Goal: Task Accomplishment & Management: Manage account settings

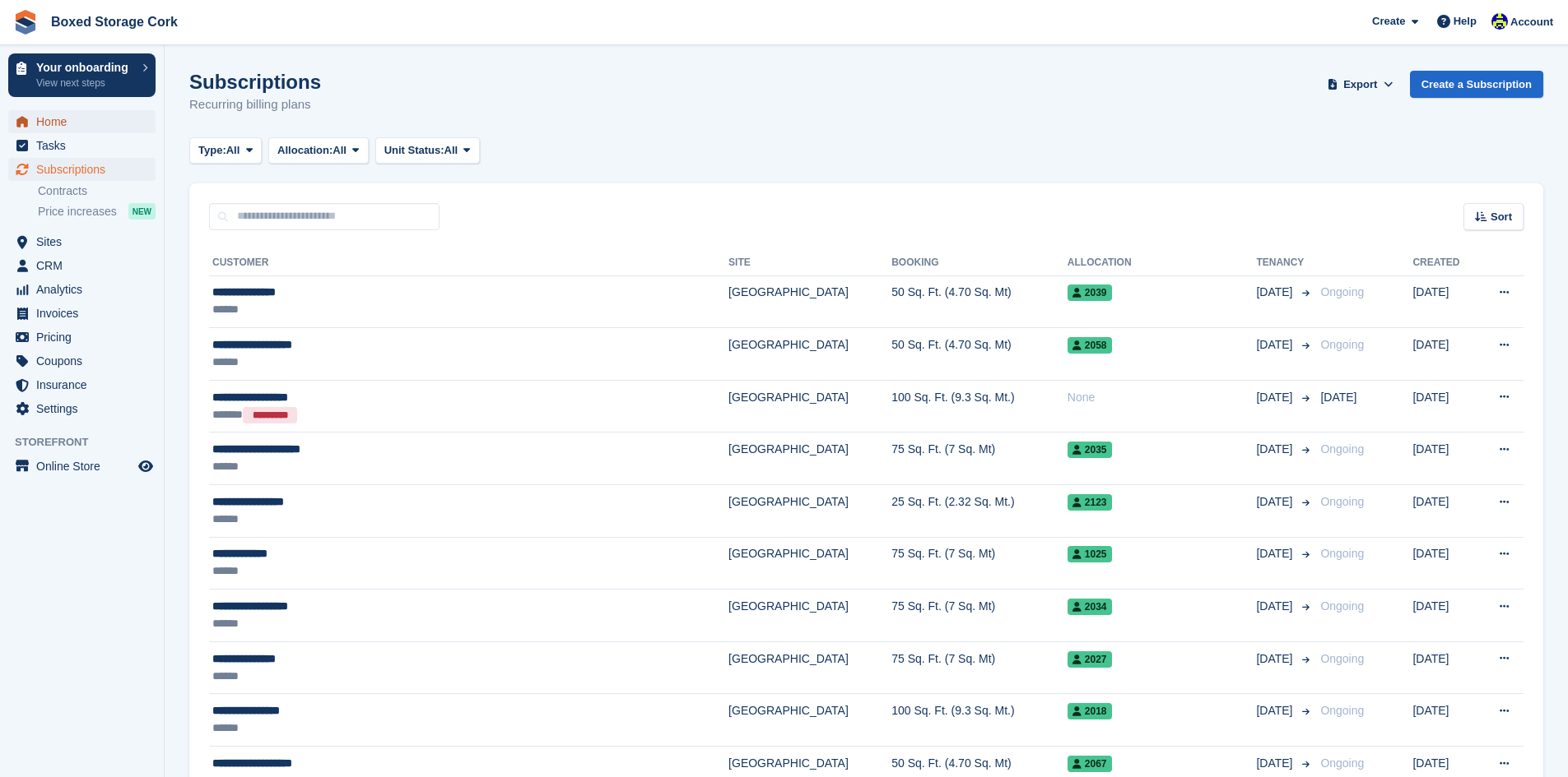
click at [54, 124] on span "Home" at bounding box center [86, 121] width 99 height 23
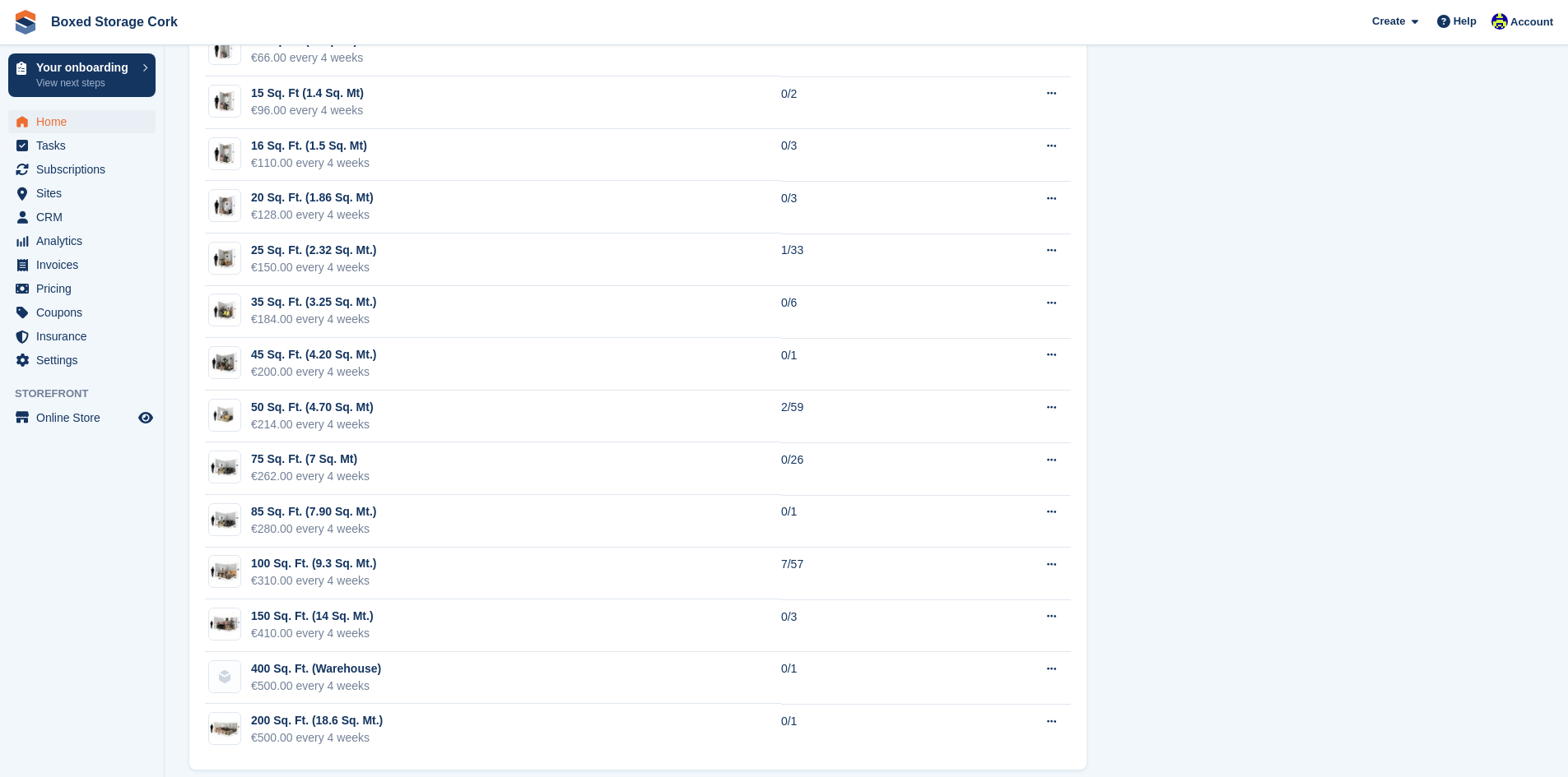
scroll to position [1102, 0]
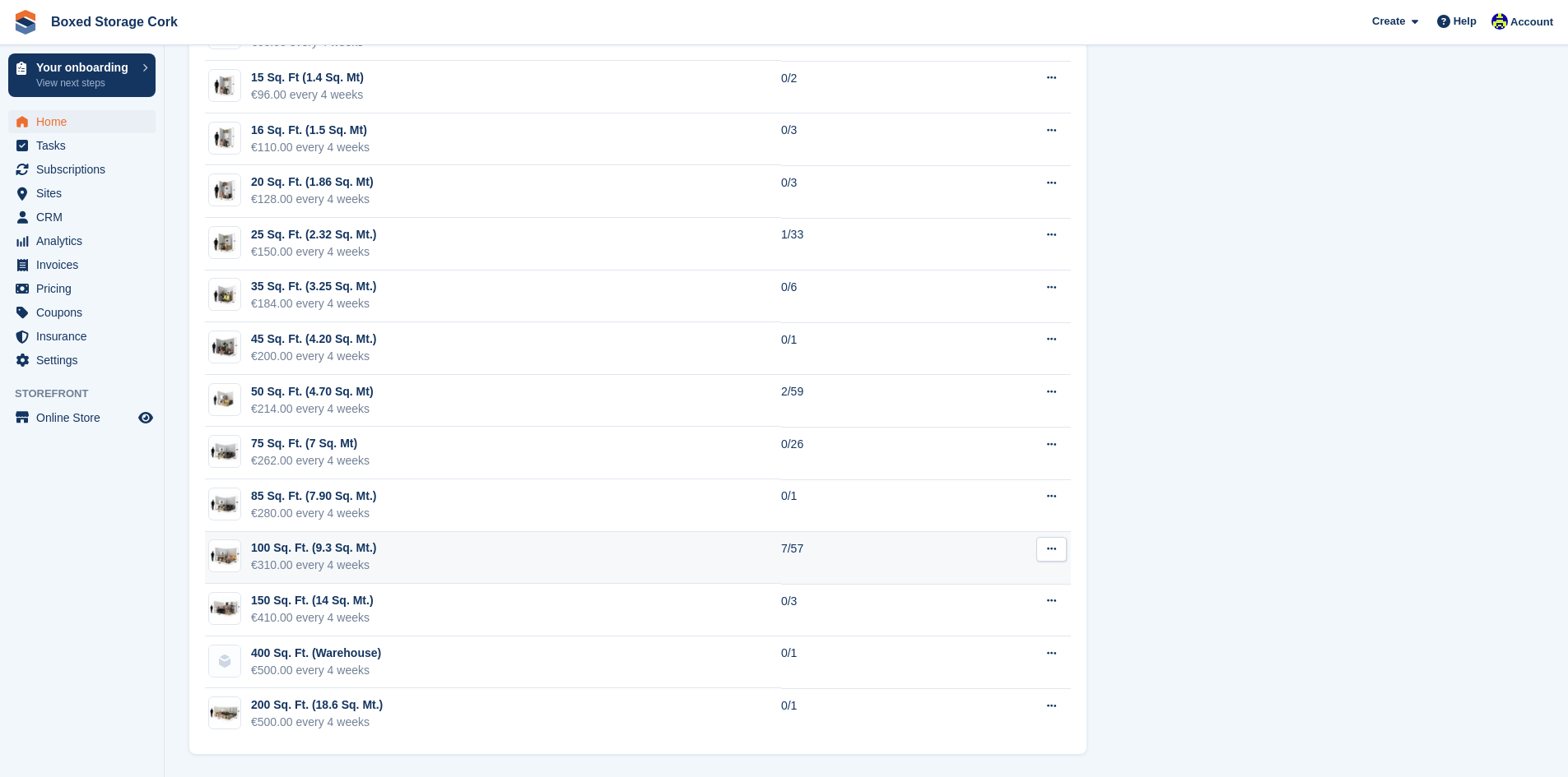
click at [423, 555] on td "100 Sq. Ft. (9.3 Sq. Mt.) €310.00 every 4 weeks" at bounding box center [492, 558] width 576 height 53
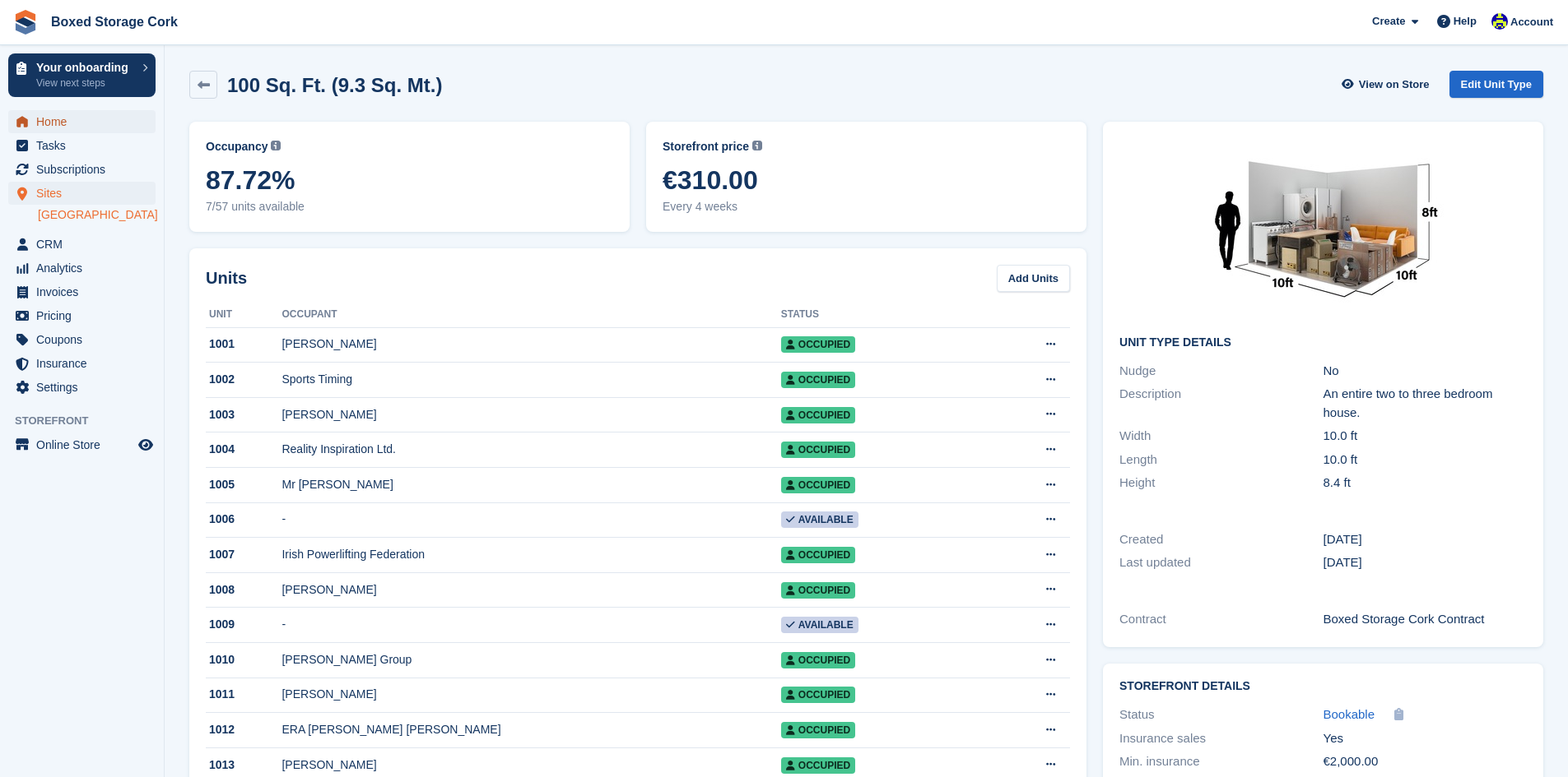
click at [55, 120] on span "Home" at bounding box center [86, 121] width 99 height 23
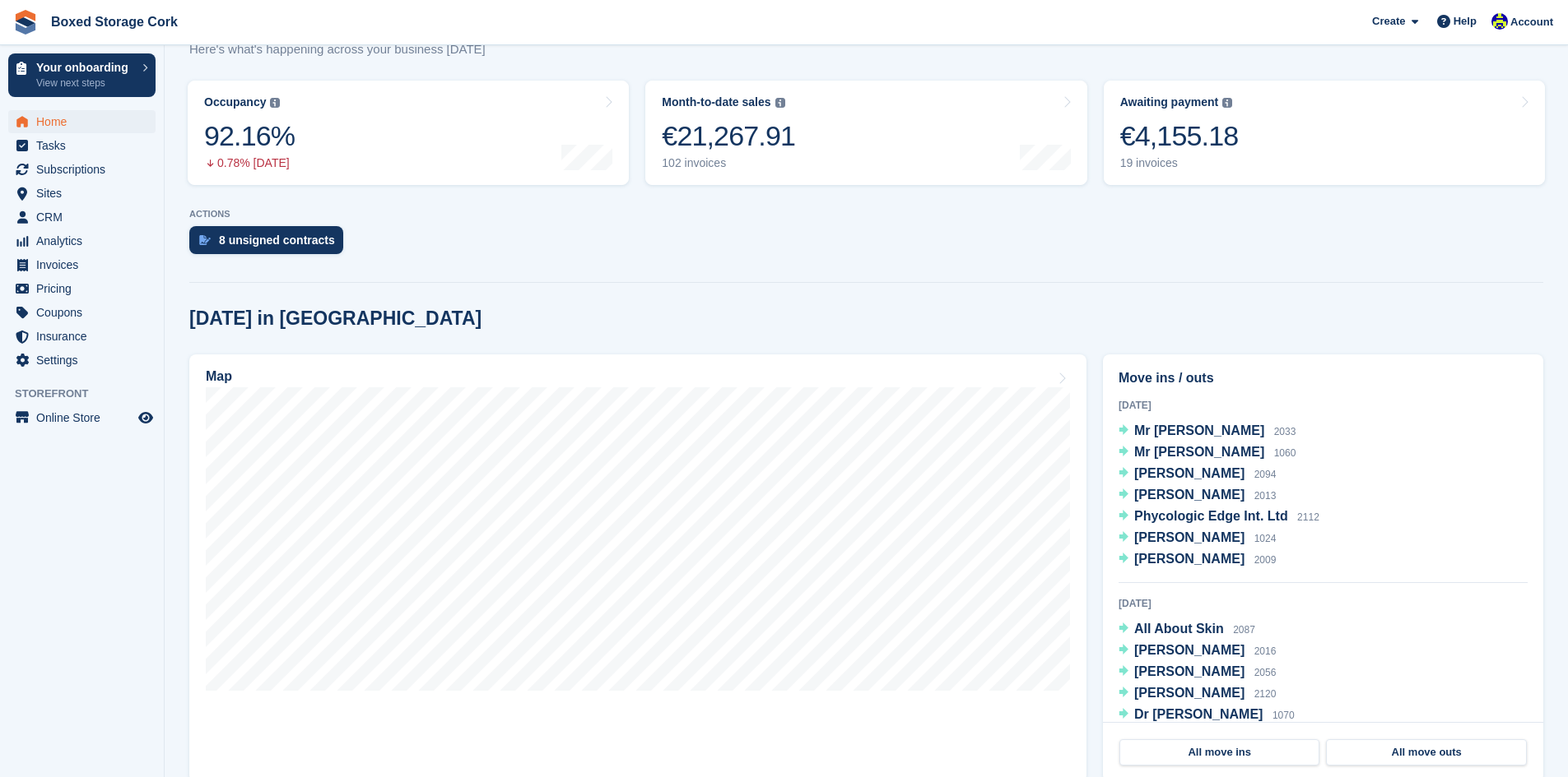
scroll to position [246, 0]
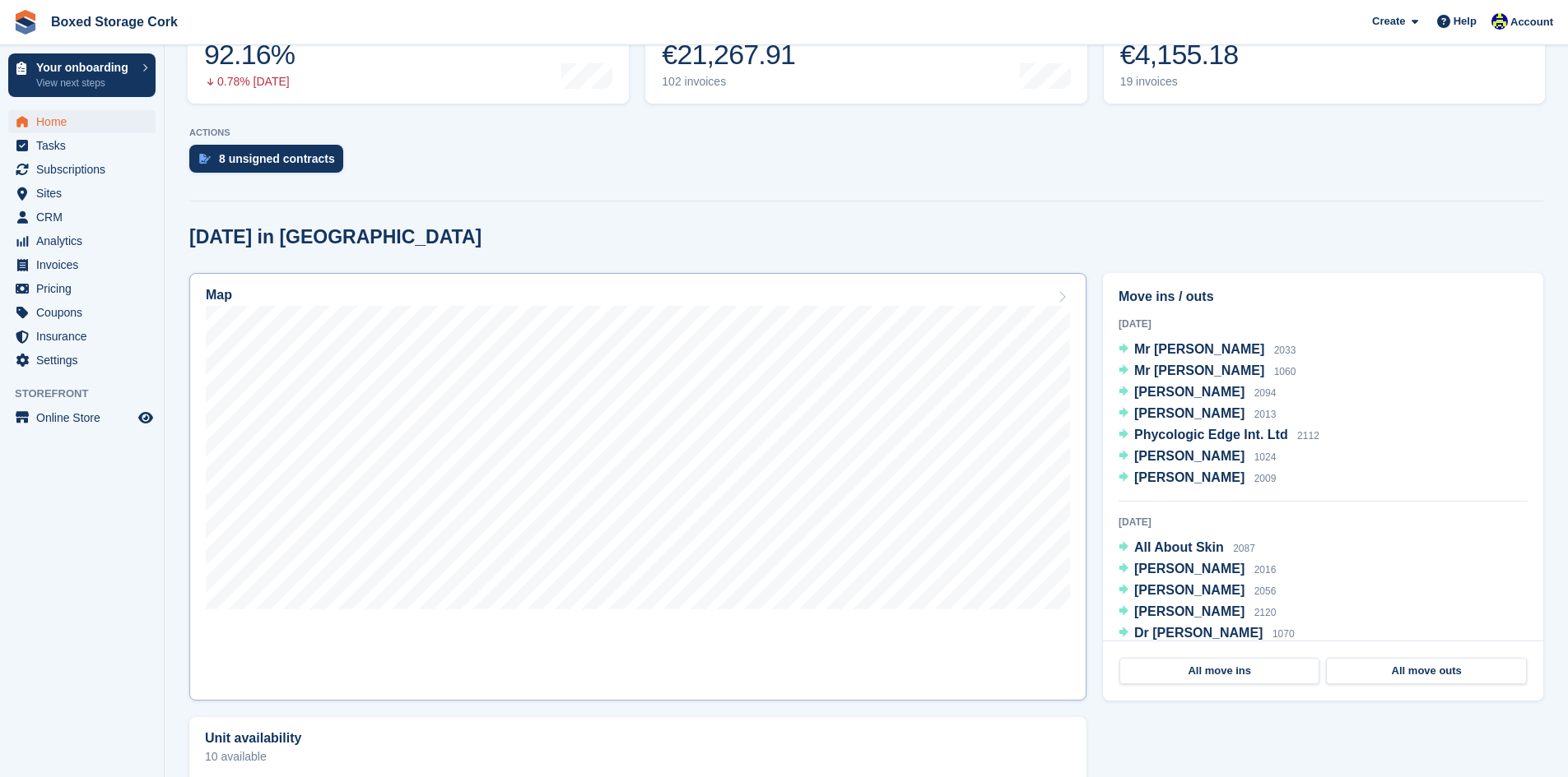
scroll to position [329, 0]
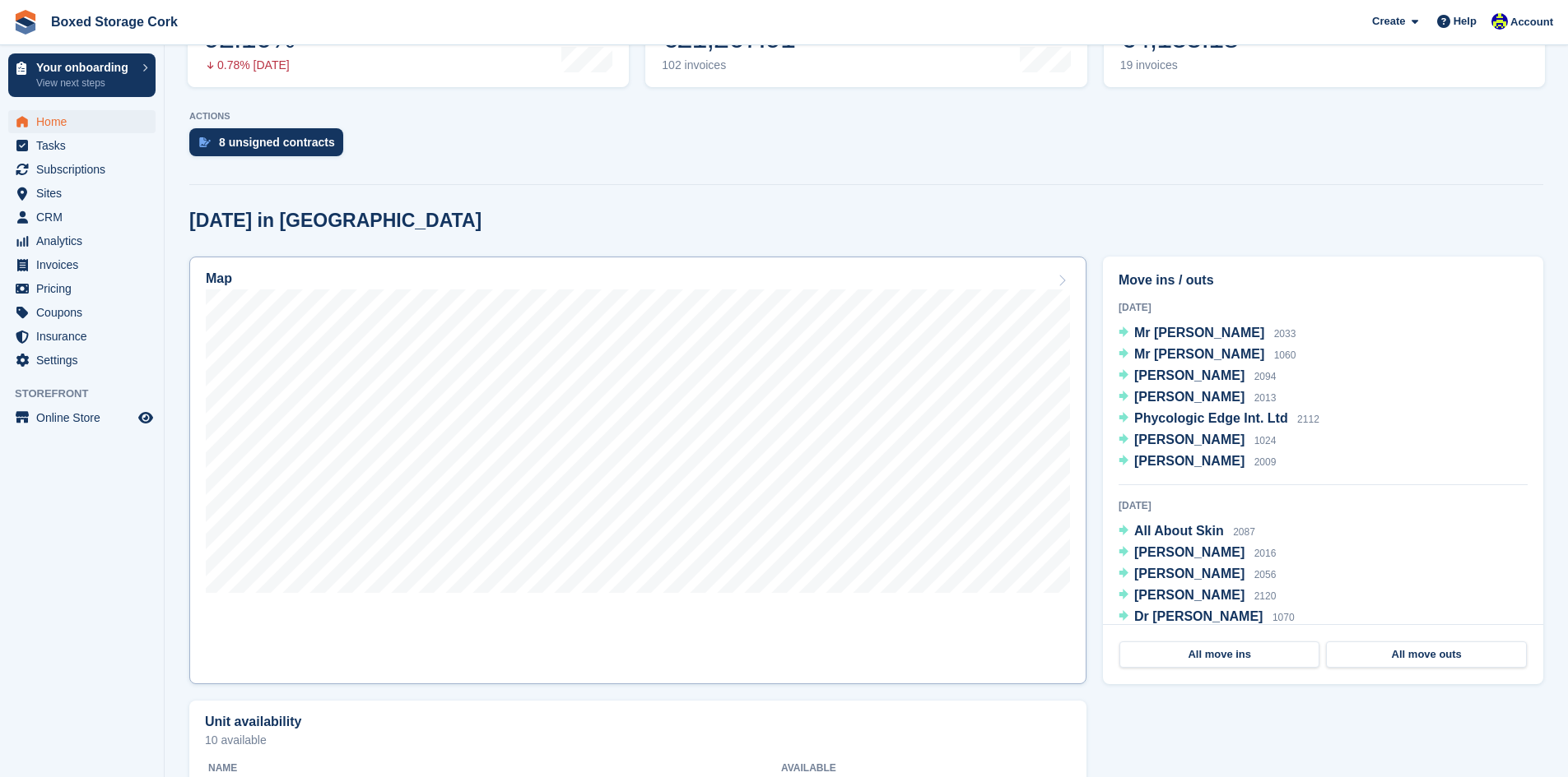
click at [751, 604] on link "Map" at bounding box center [638, 470] width 897 height 428
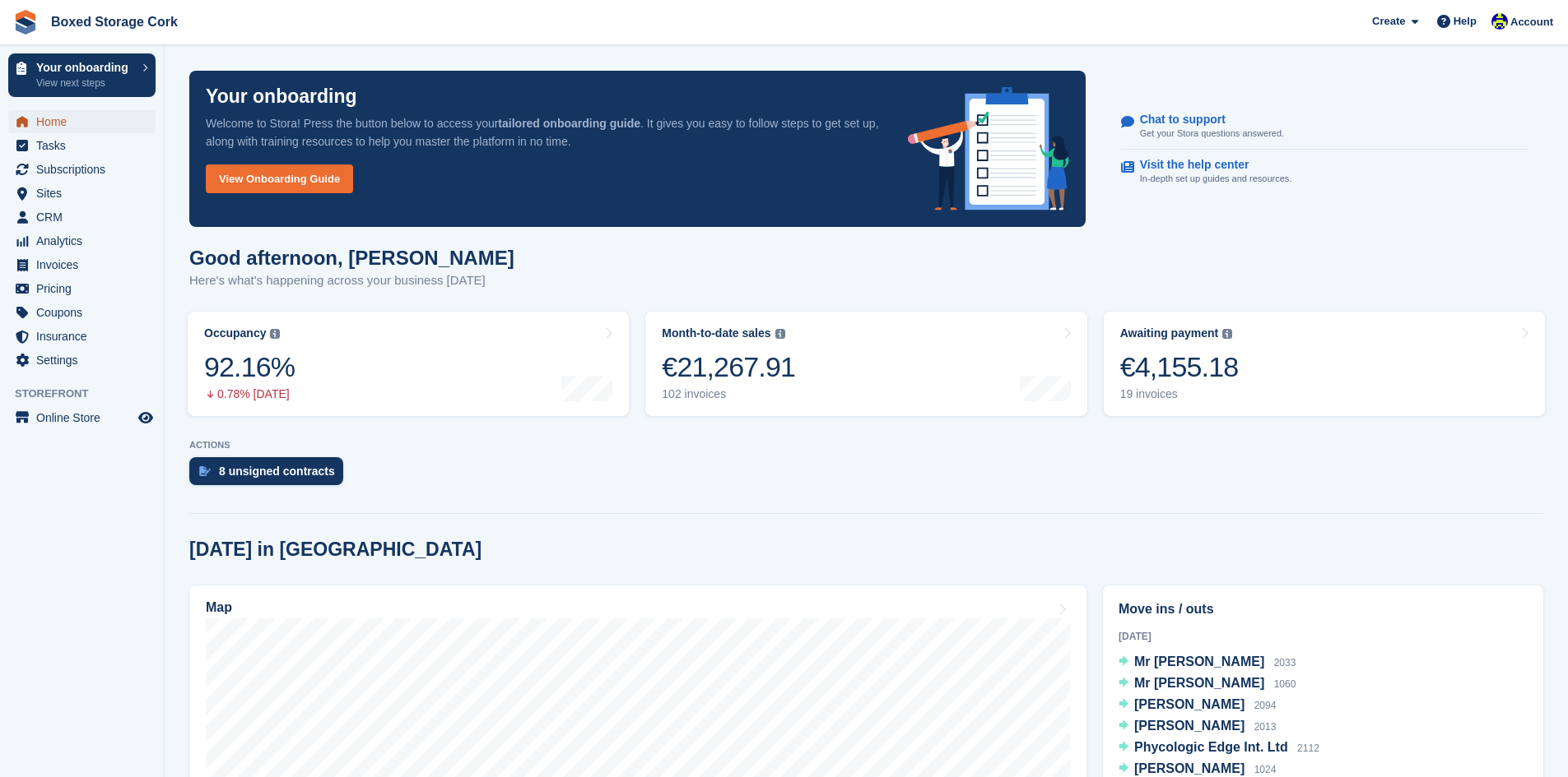
click at [68, 117] on span "Home" at bounding box center [86, 121] width 99 height 23
click at [71, 170] on span "Subscriptions" at bounding box center [86, 170] width 99 height 23
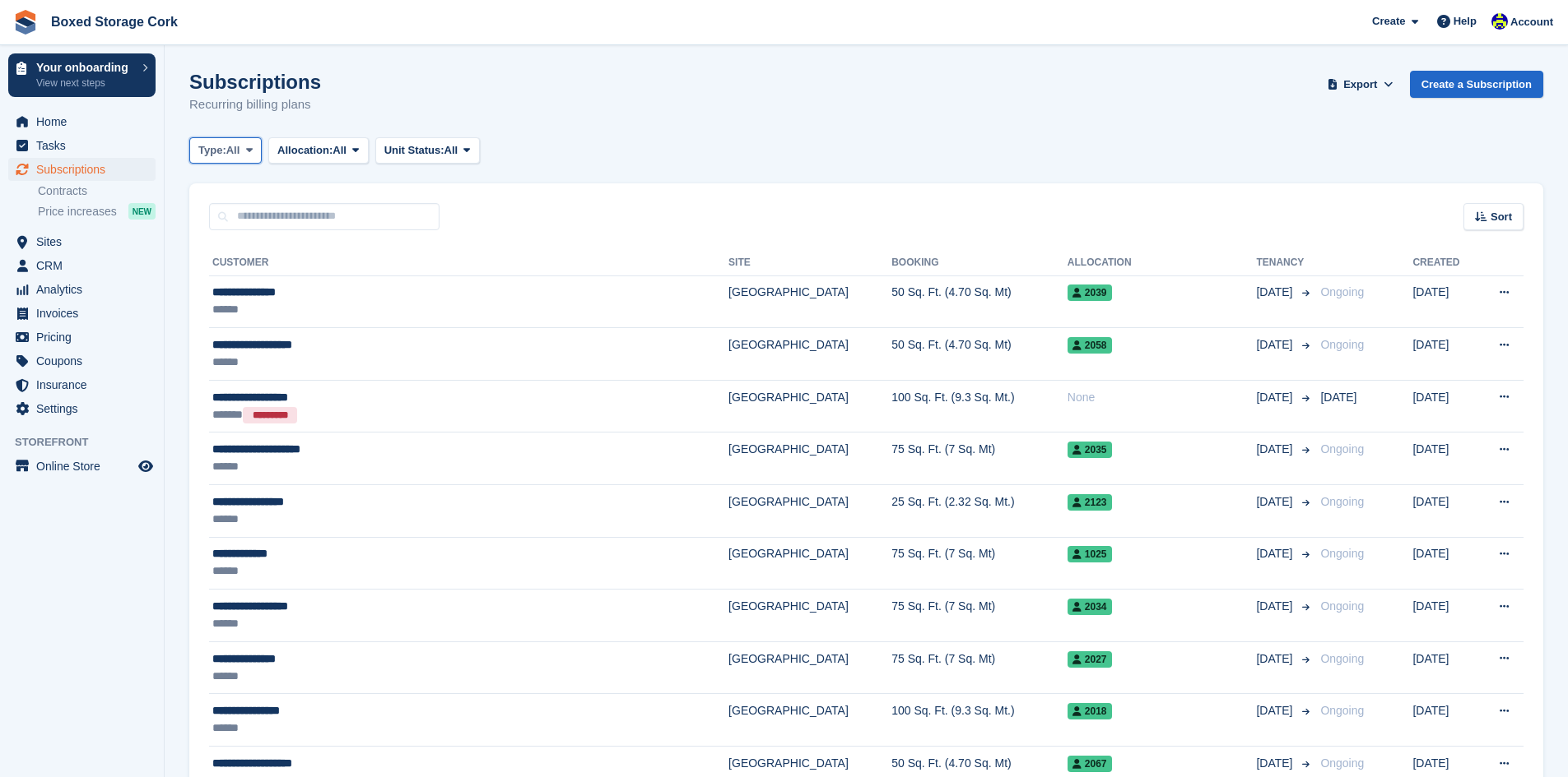
click at [256, 149] on span at bounding box center [249, 150] width 13 height 13
click at [820, 106] on div "Subscriptions Recurring billing plans Export Export Subscriptions Export a CSV …" at bounding box center [866, 102] width 1354 height 63
click at [470, 147] on icon at bounding box center [466, 150] width 6 height 11
click at [565, 155] on div "Type: All All Upcoming Previous Active Ending Allocation: All All Allocated Una…" at bounding box center [866, 151] width 1354 height 27
click at [57, 336] on span "Pricing" at bounding box center [86, 338] width 99 height 23
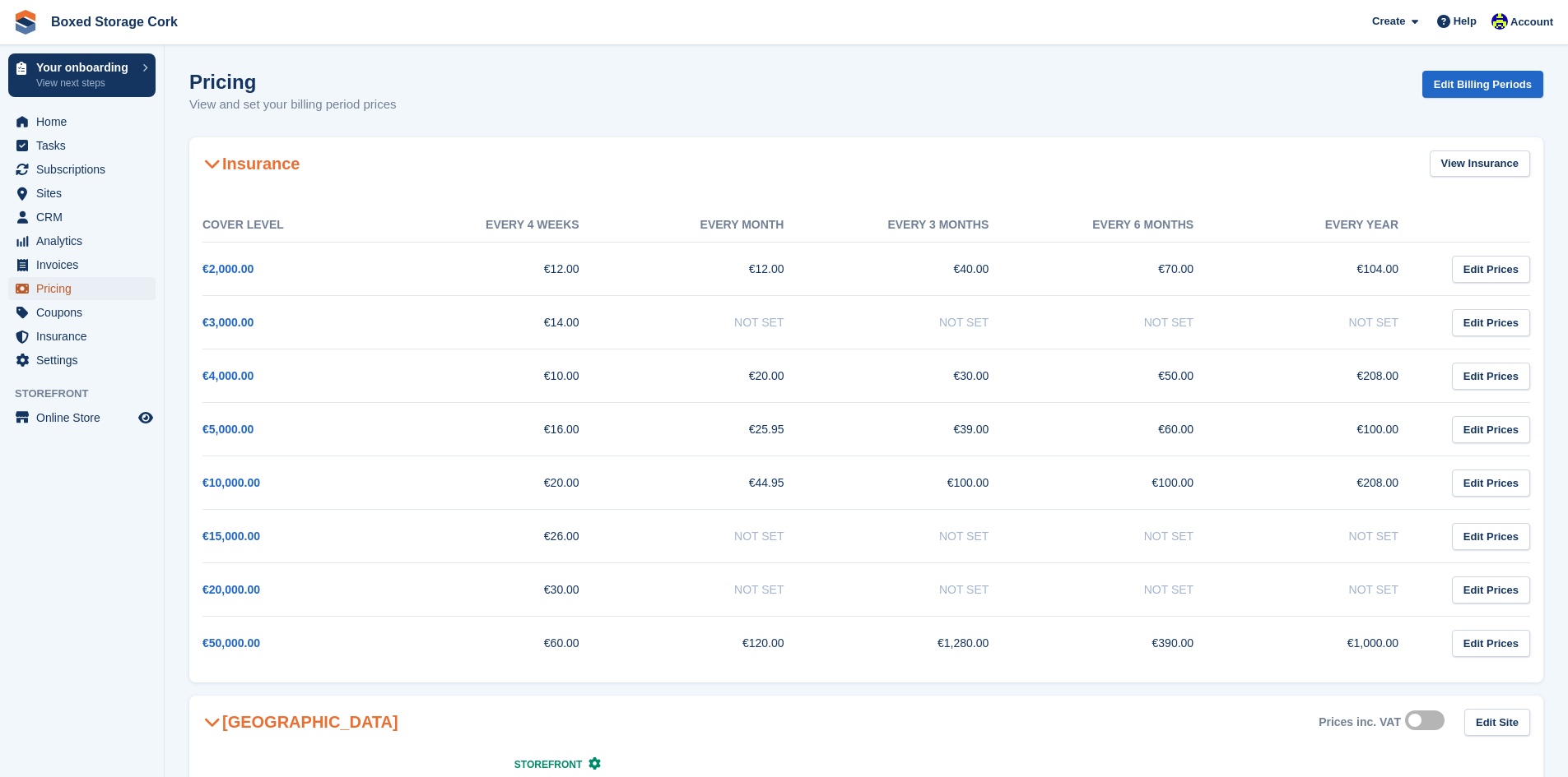
click at [63, 286] on span "Pricing" at bounding box center [86, 288] width 99 height 23
click at [65, 265] on span "Invoices" at bounding box center [86, 265] width 99 height 23
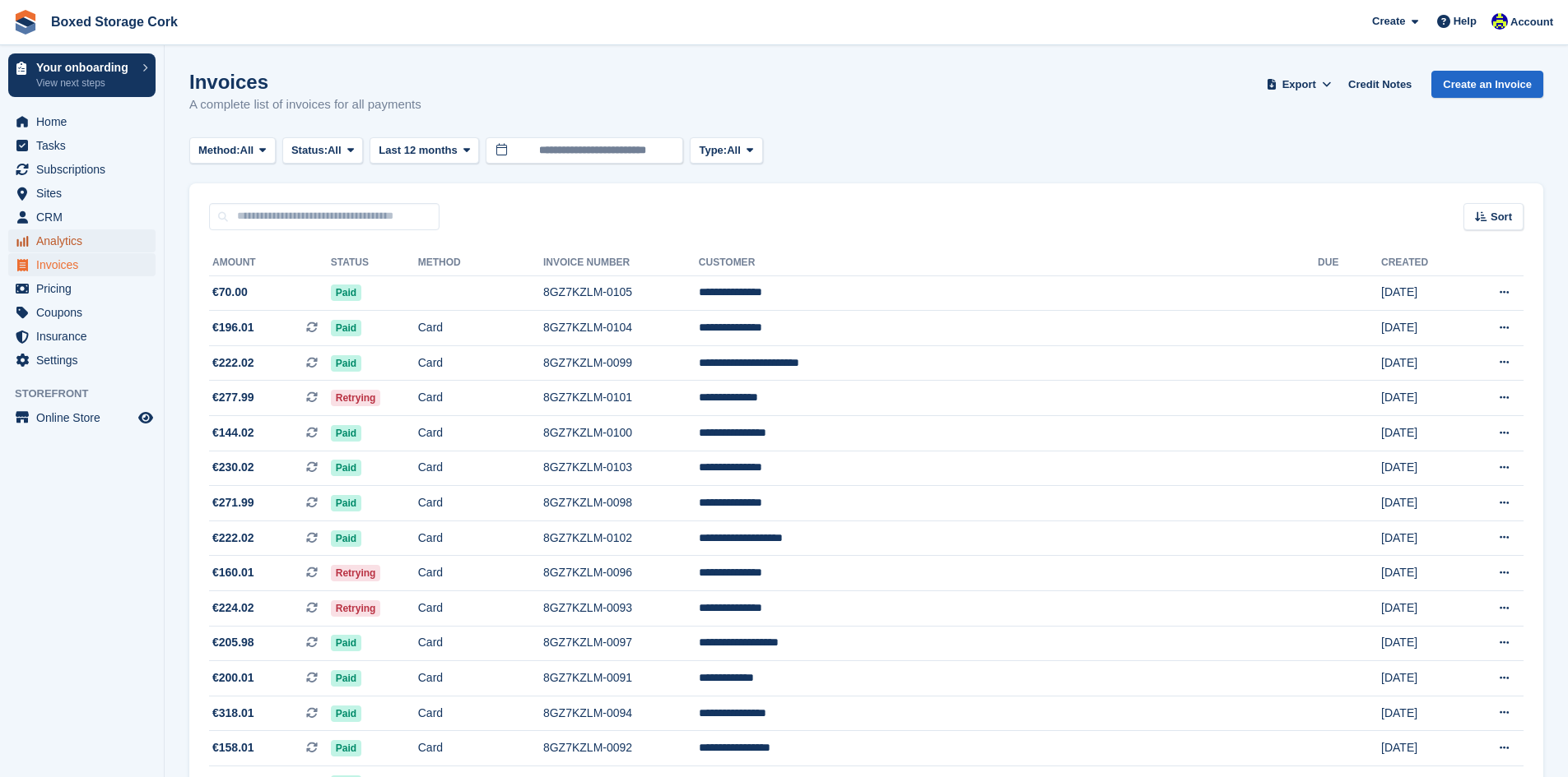
click at [67, 237] on span "Analytics" at bounding box center [86, 241] width 99 height 23
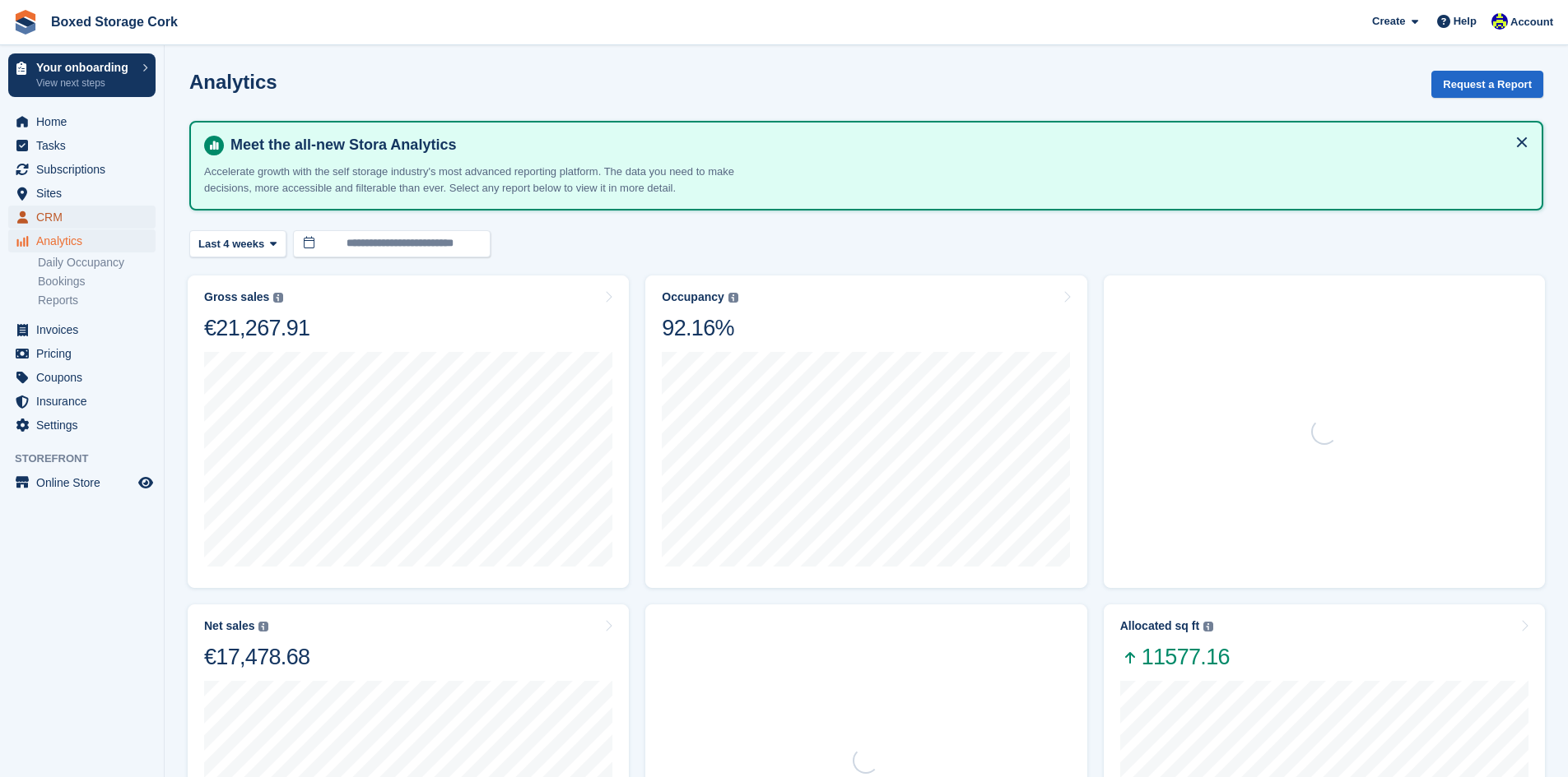
click at [64, 220] on span "CRM" at bounding box center [86, 217] width 99 height 23
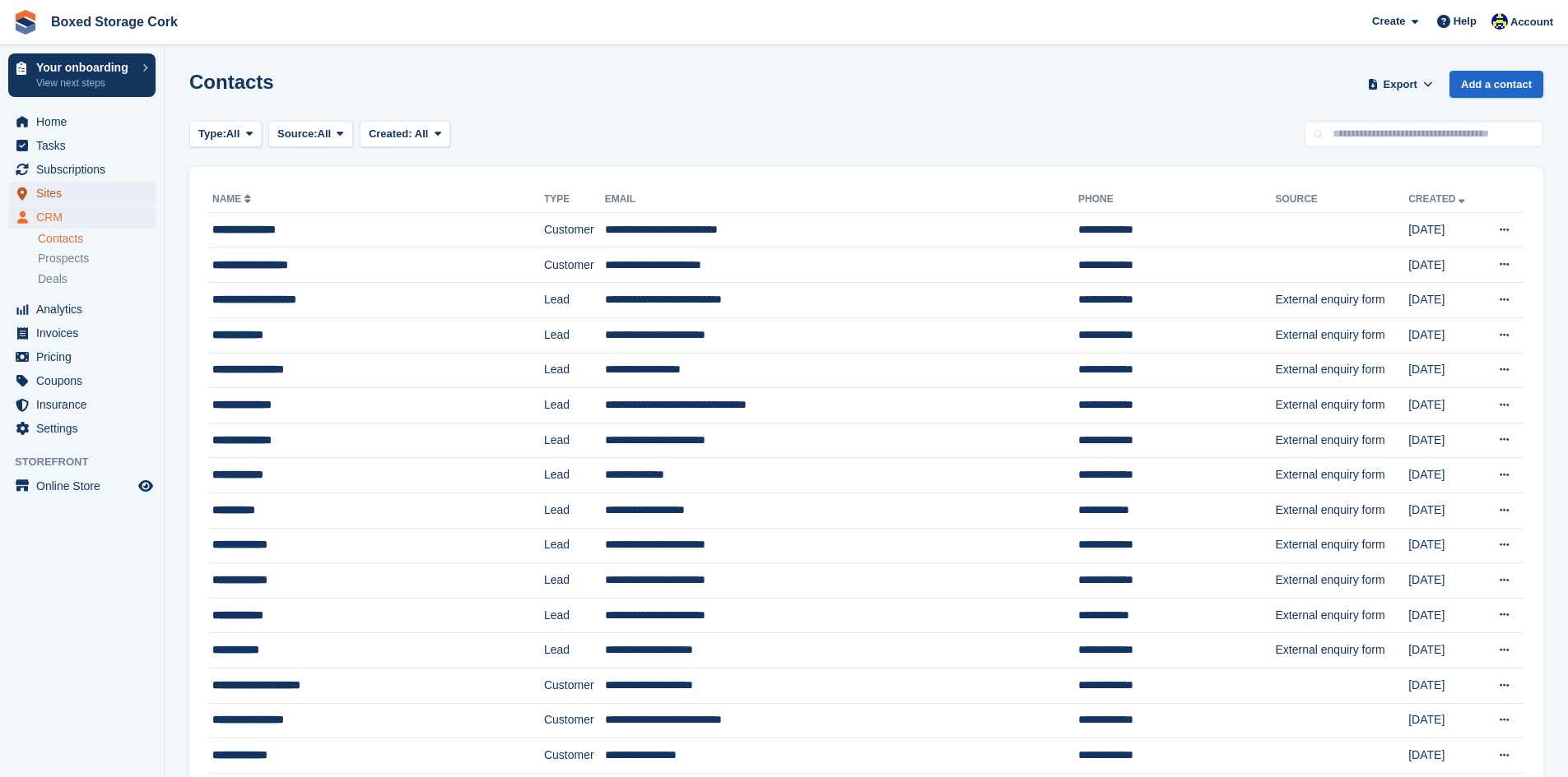
click at [69, 188] on span "Sites" at bounding box center [86, 194] width 99 height 23
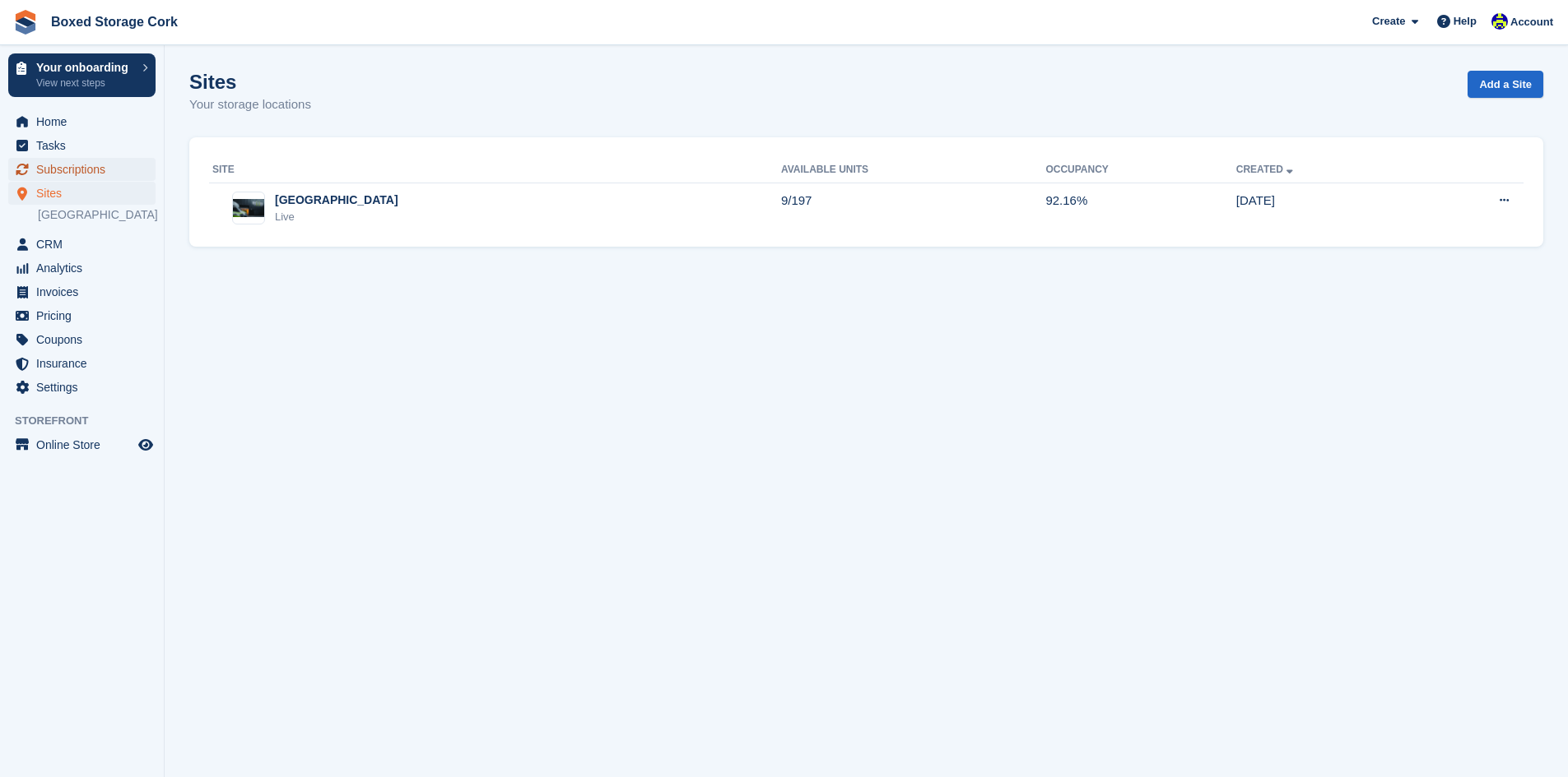
click at [72, 171] on span "Subscriptions" at bounding box center [86, 170] width 99 height 23
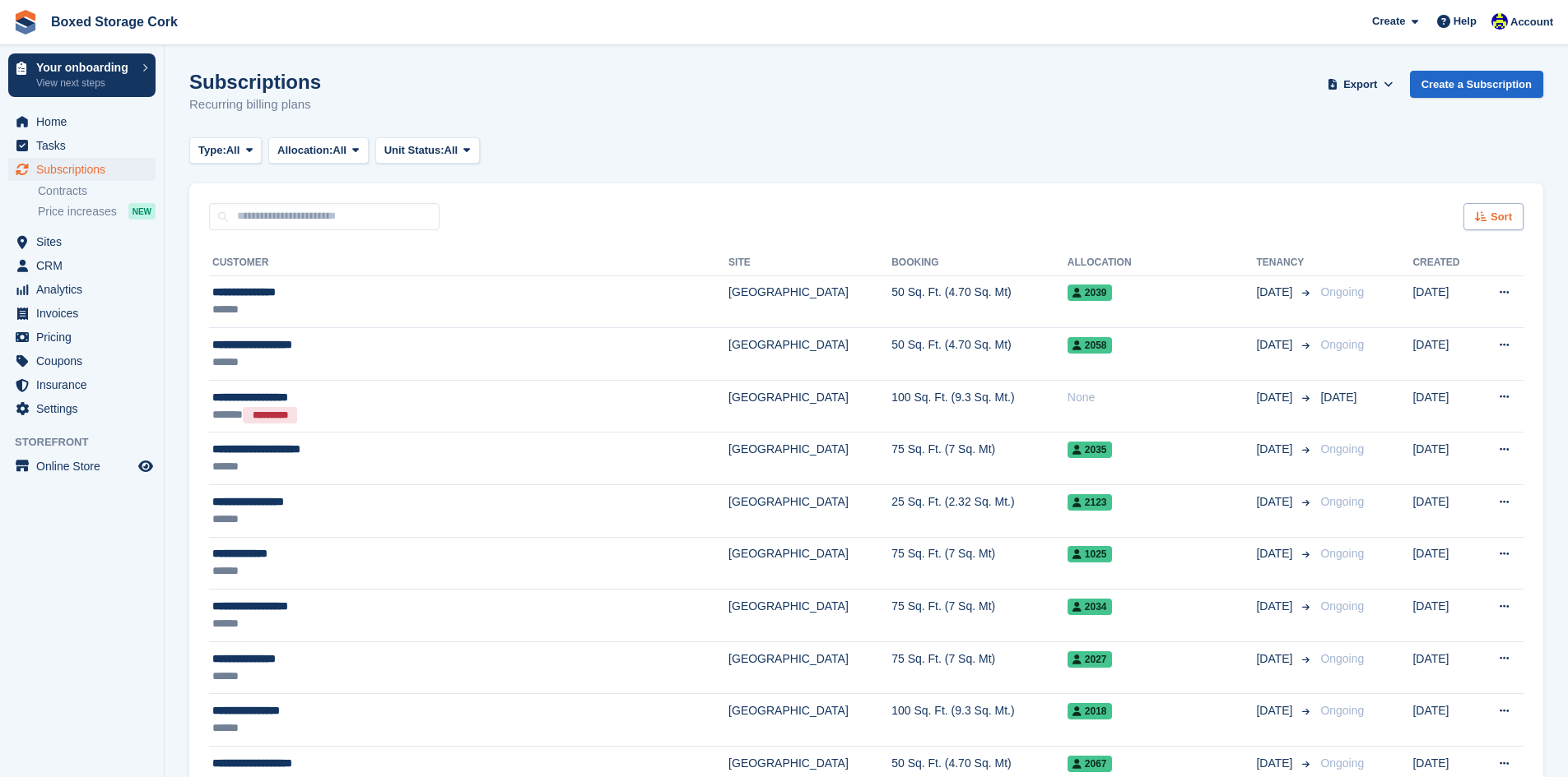
click at [1497, 219] on span "Sort" at bounding box center [1501, 217] width 21 height 16
click at [45, 125] on span "Home" at bounding box center [86, 121] width 99 height 23
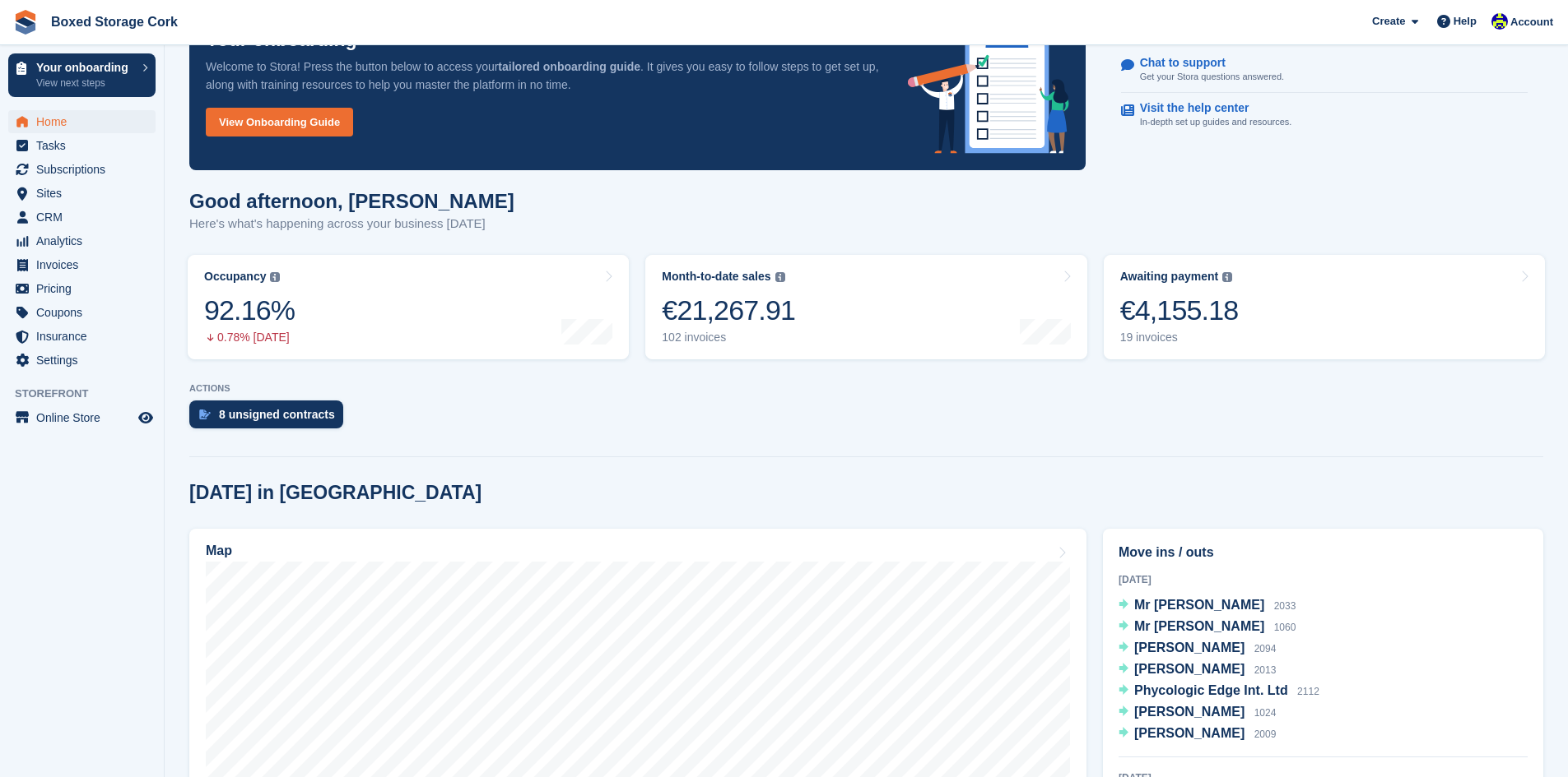
scroll to position [82, 0]
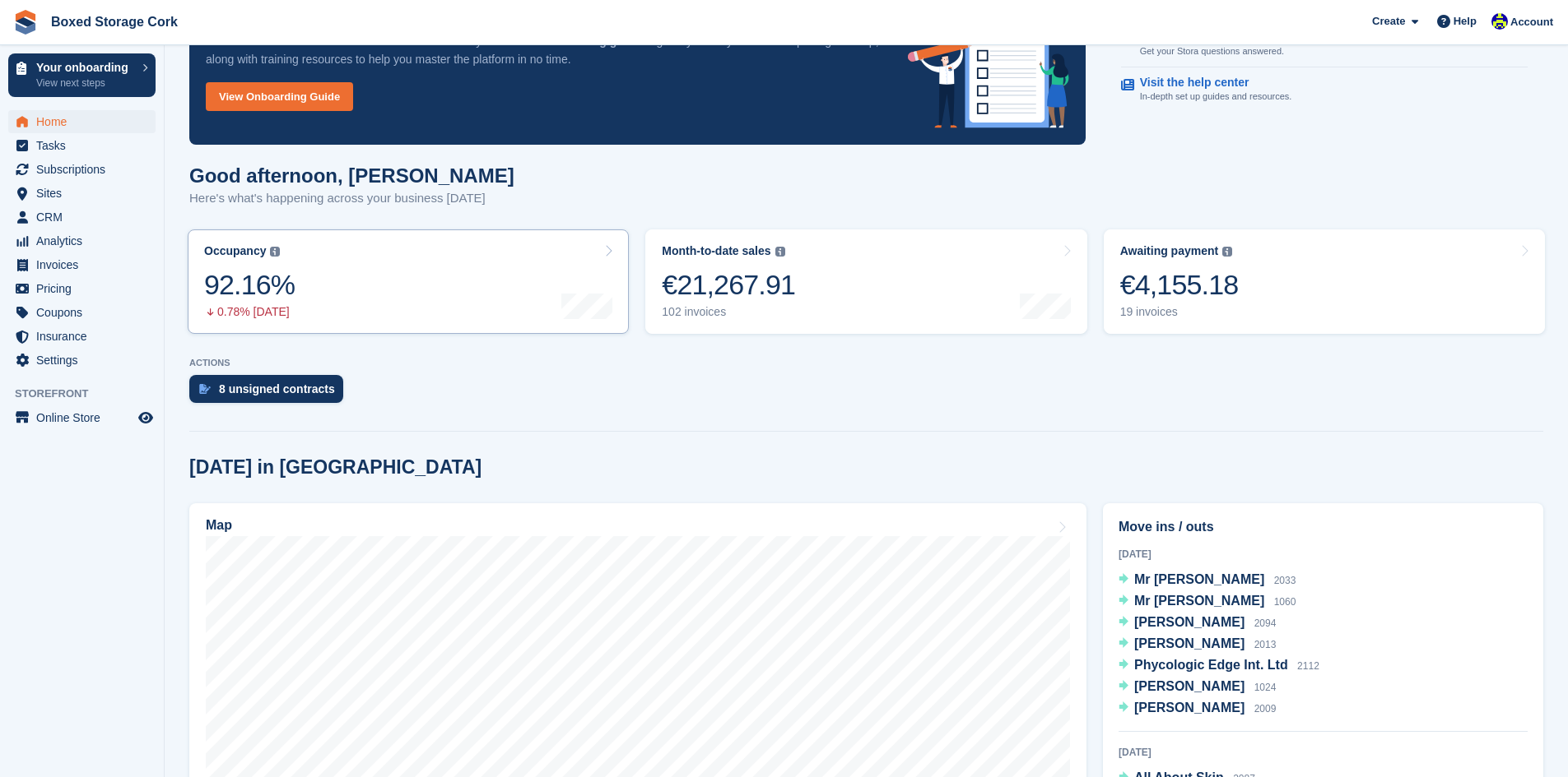
click at [459, 280] on link "Occupancy The percentage of all currently allocated units in terms of area. Inc…" at bounding box center [408, 281] width 441 height 104
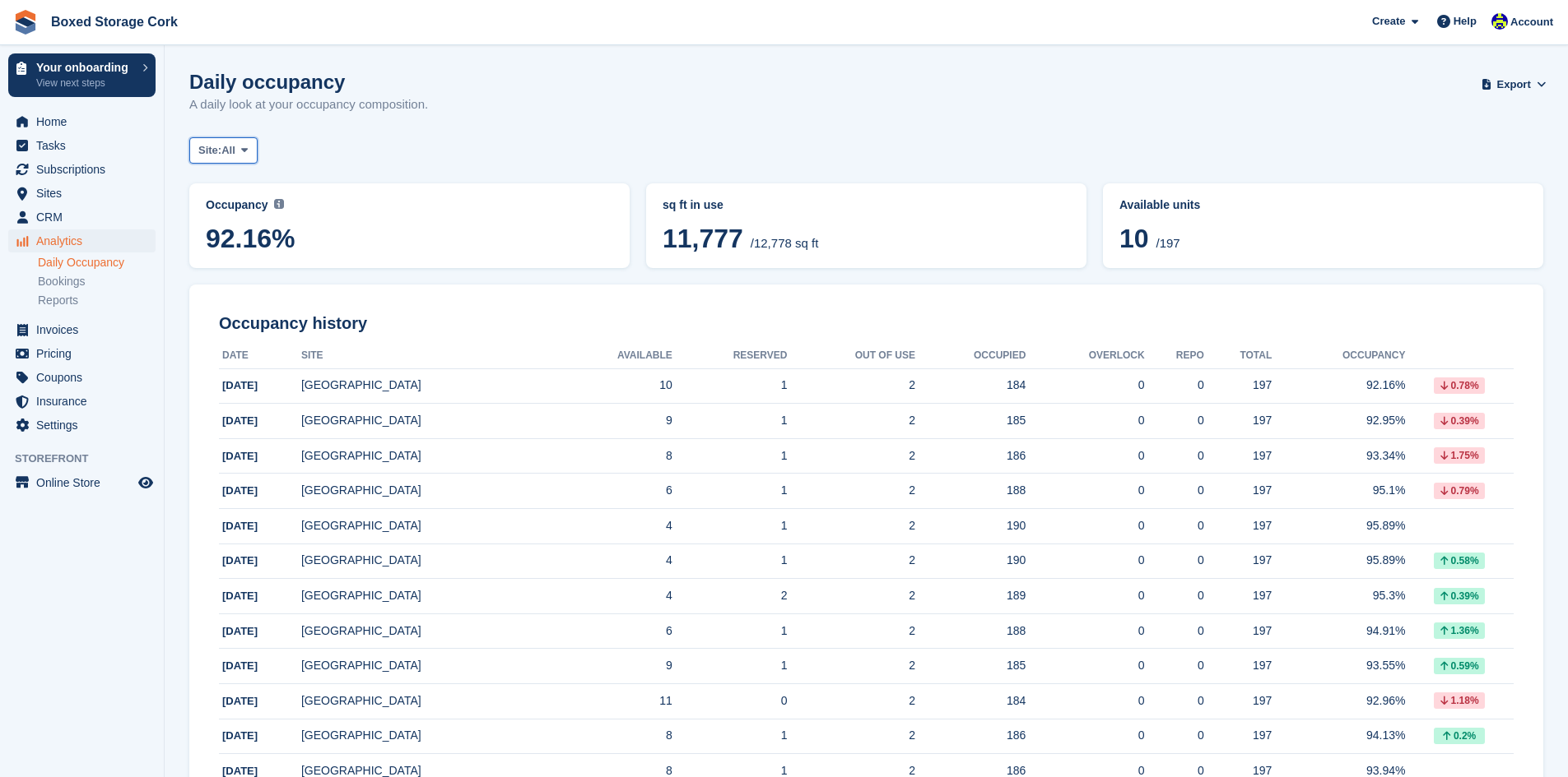
click at [247, 152] on icon at bounding box center [244, 150] width 6 height 11
click at [348, 149] on div "Site: All All Cork" at bounding box center [866, 151] width 1354 height 27
click at [708, 224] on span "11,777" at bounding box center [702, 238] width 80 height 29
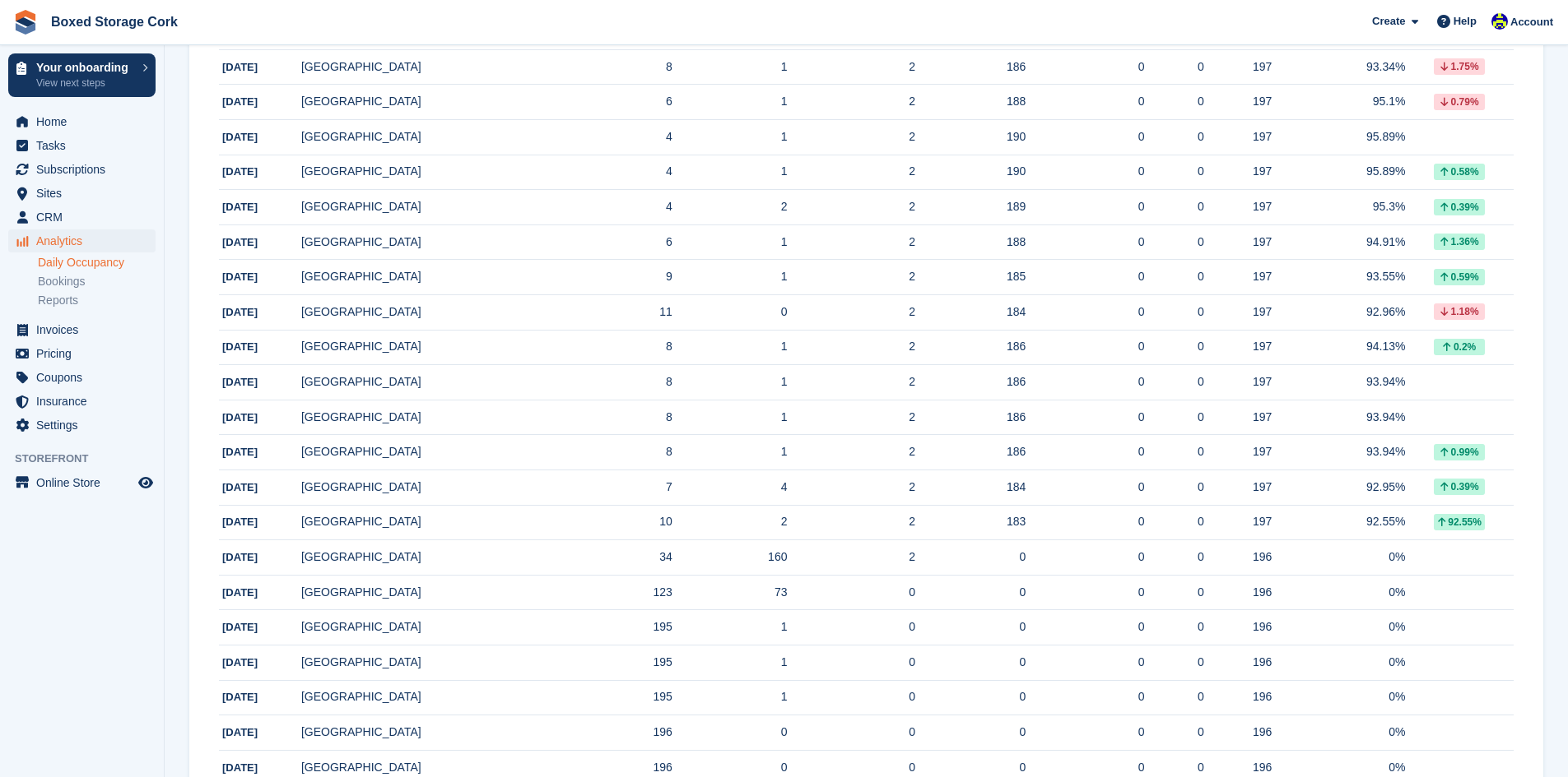
scroll to position [164, 0]
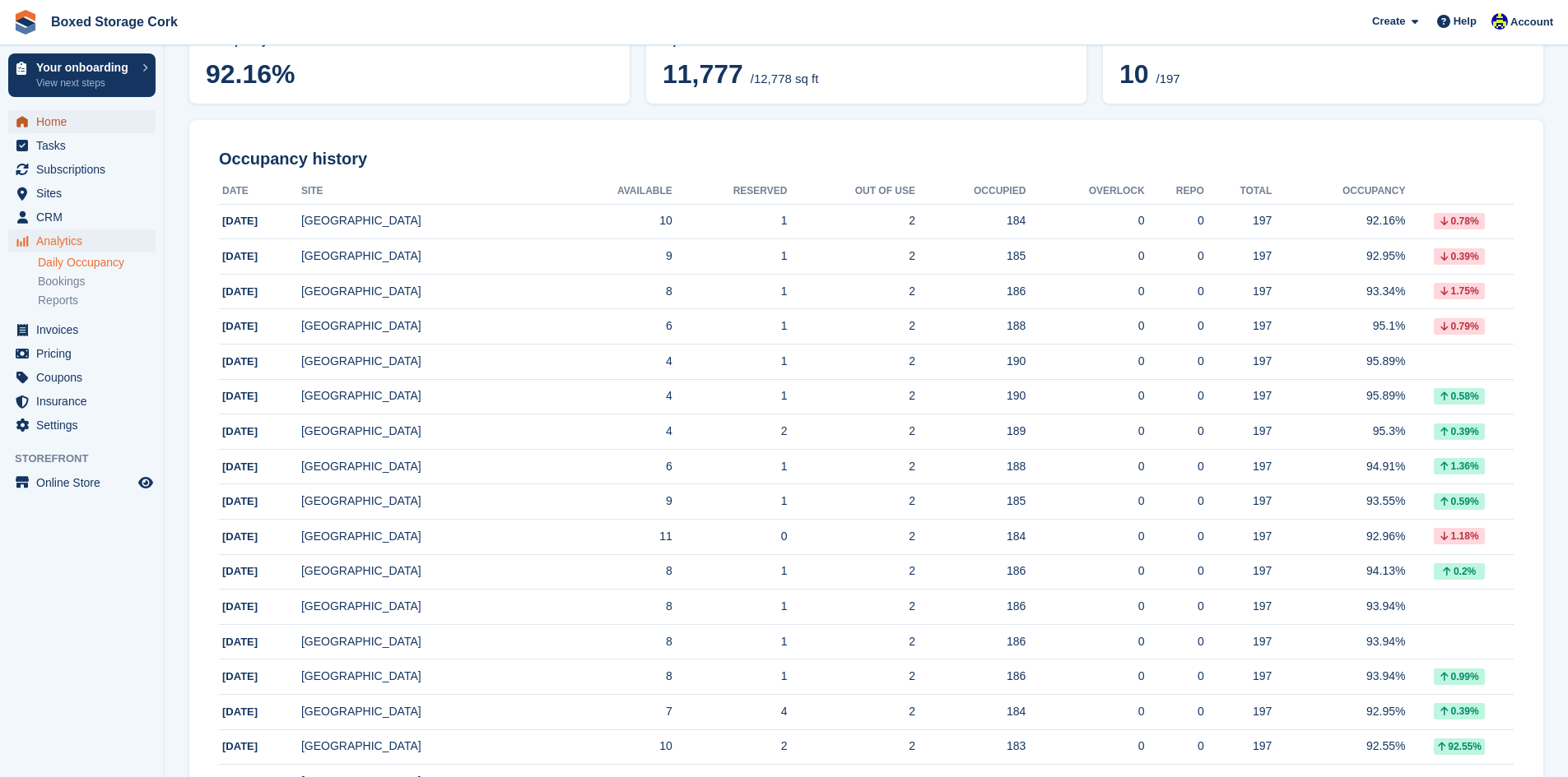
click at [46, 125] on span "Home" at bounding box center [86, 121] width 99 height 23
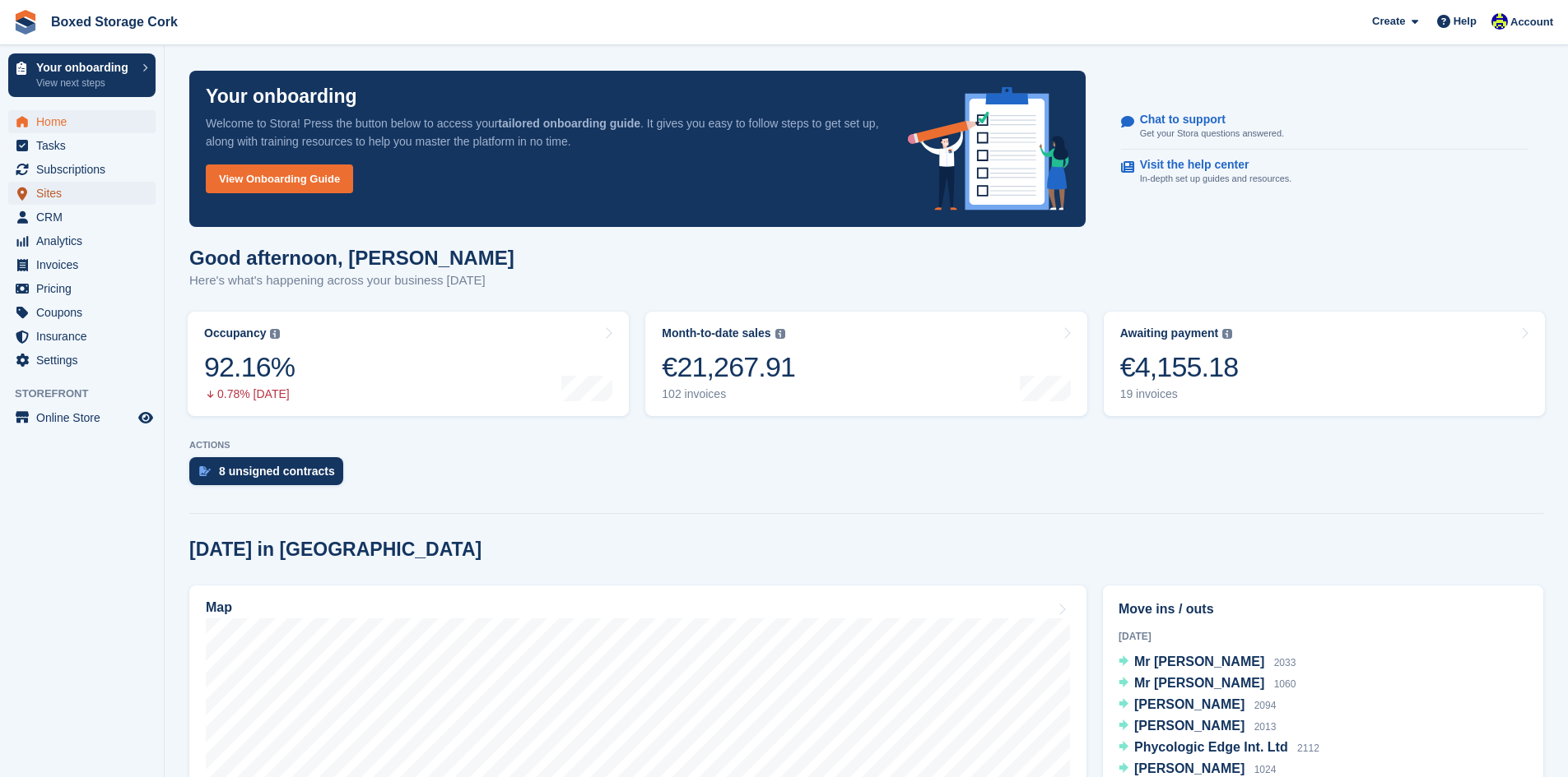
click at [62, 194] on span "Sites" at bounding box center [86, 194] width 99 height 23
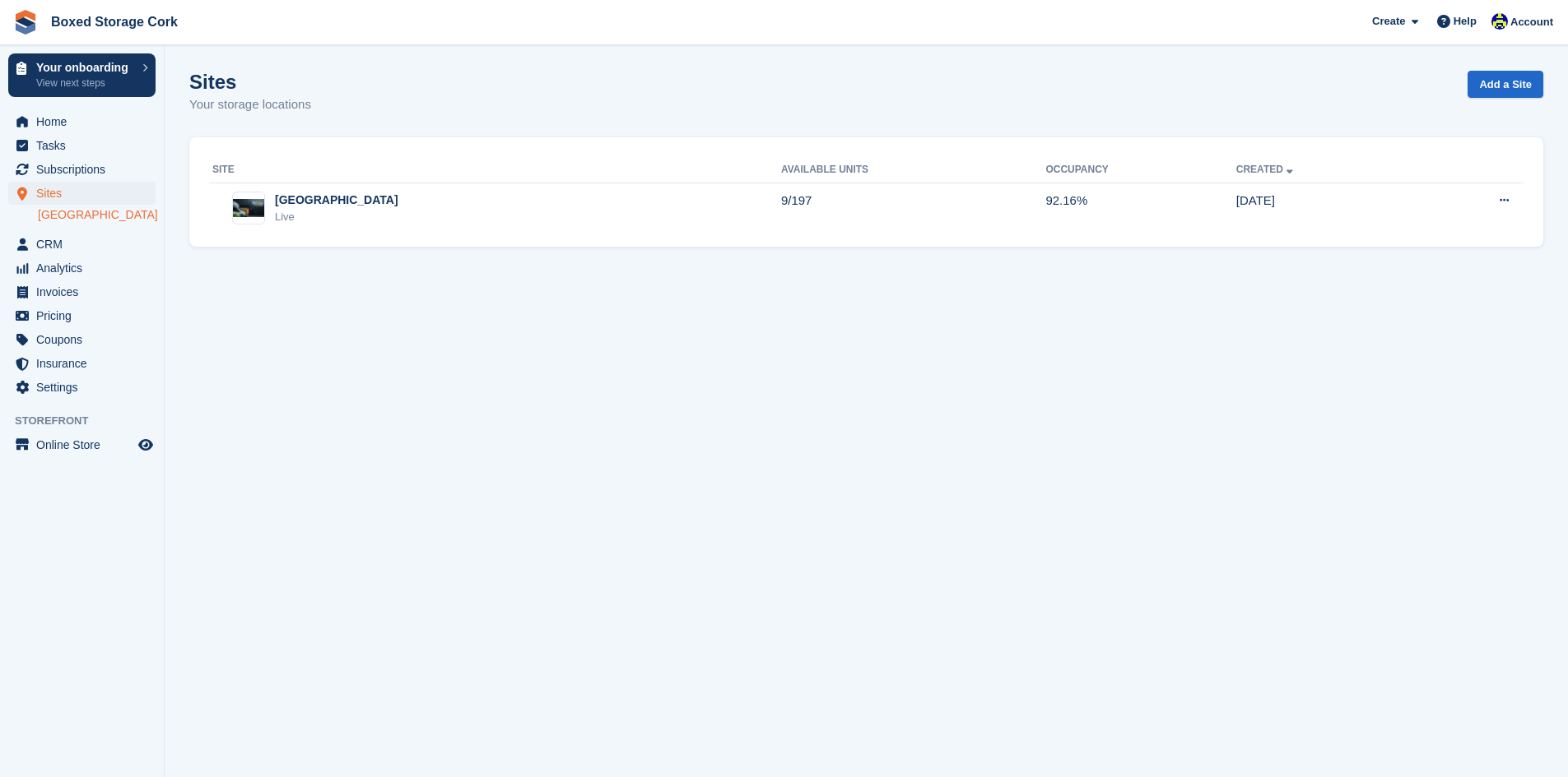
click at [55, 212] on link "[GEOGRAPHIC_DATA]" at bounding box center [96, 214] width 118 height 15
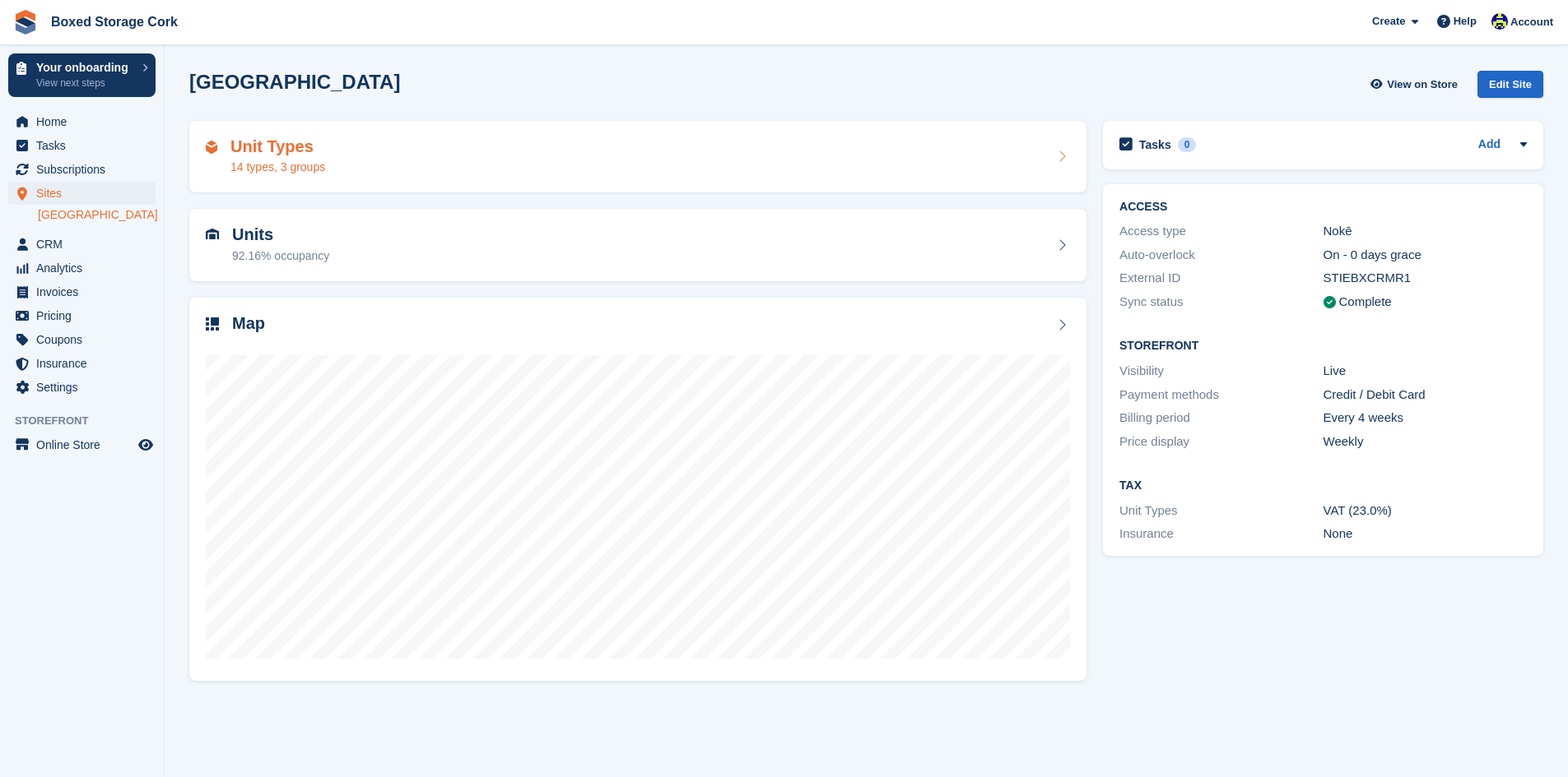
click at [299, 162] on div "14 types, 3 groups" at bounding box center [278, 167] width 95 height 17
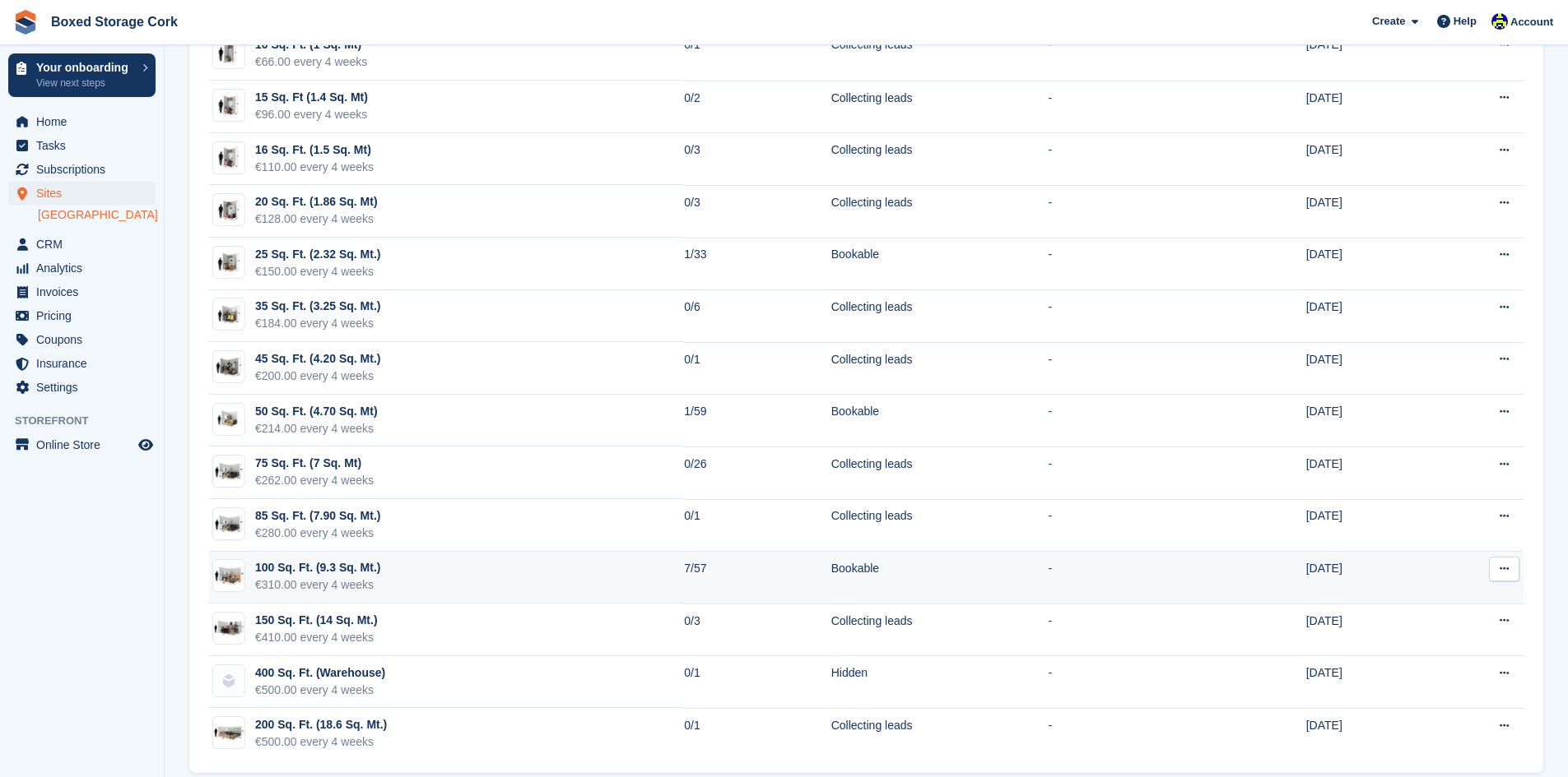
scroll to position [270, 0]
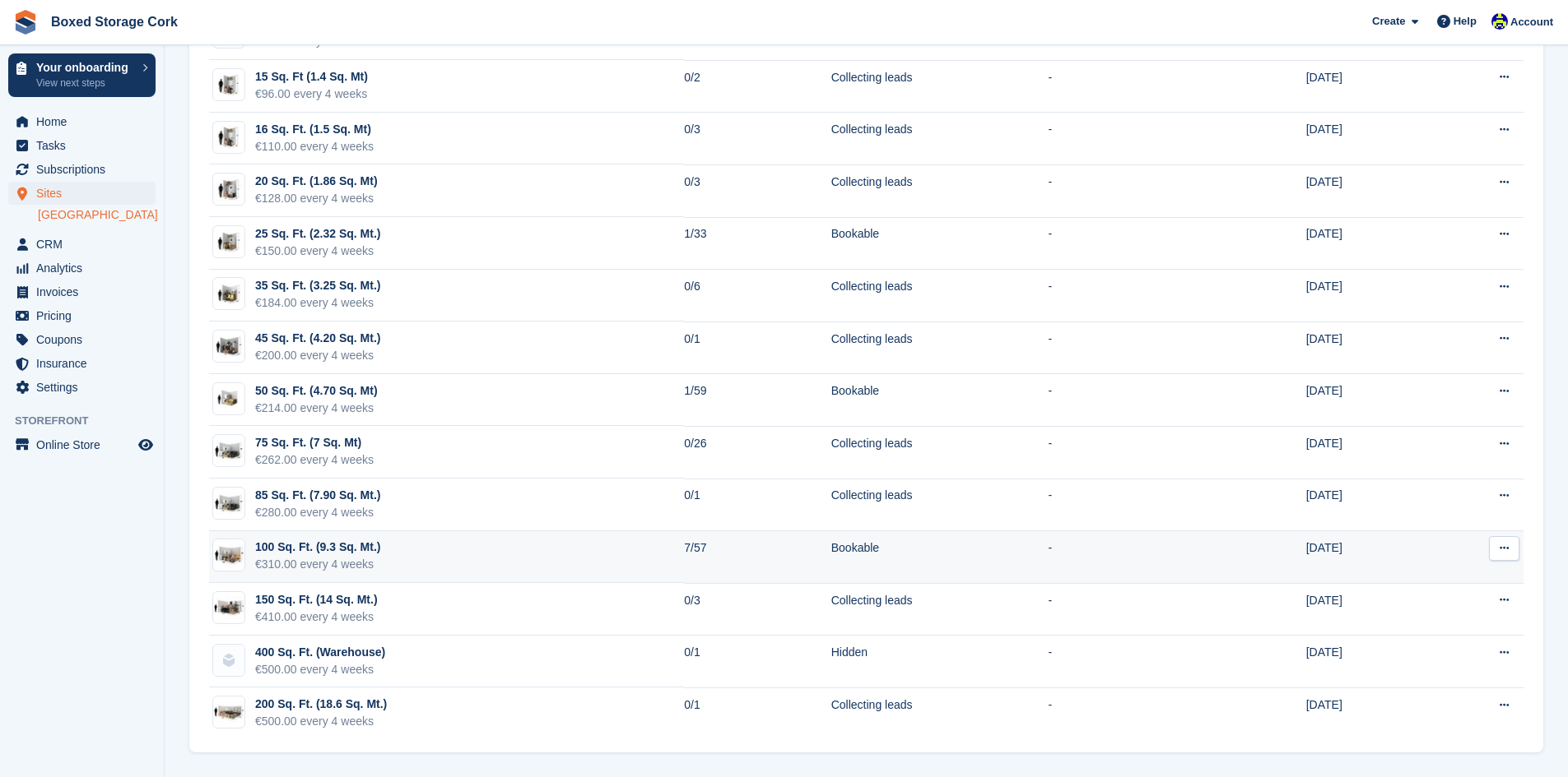
click at [359, 565] on div "€310.00 every 4 weeks" at bounding box center [318, 564] width 125 height 17
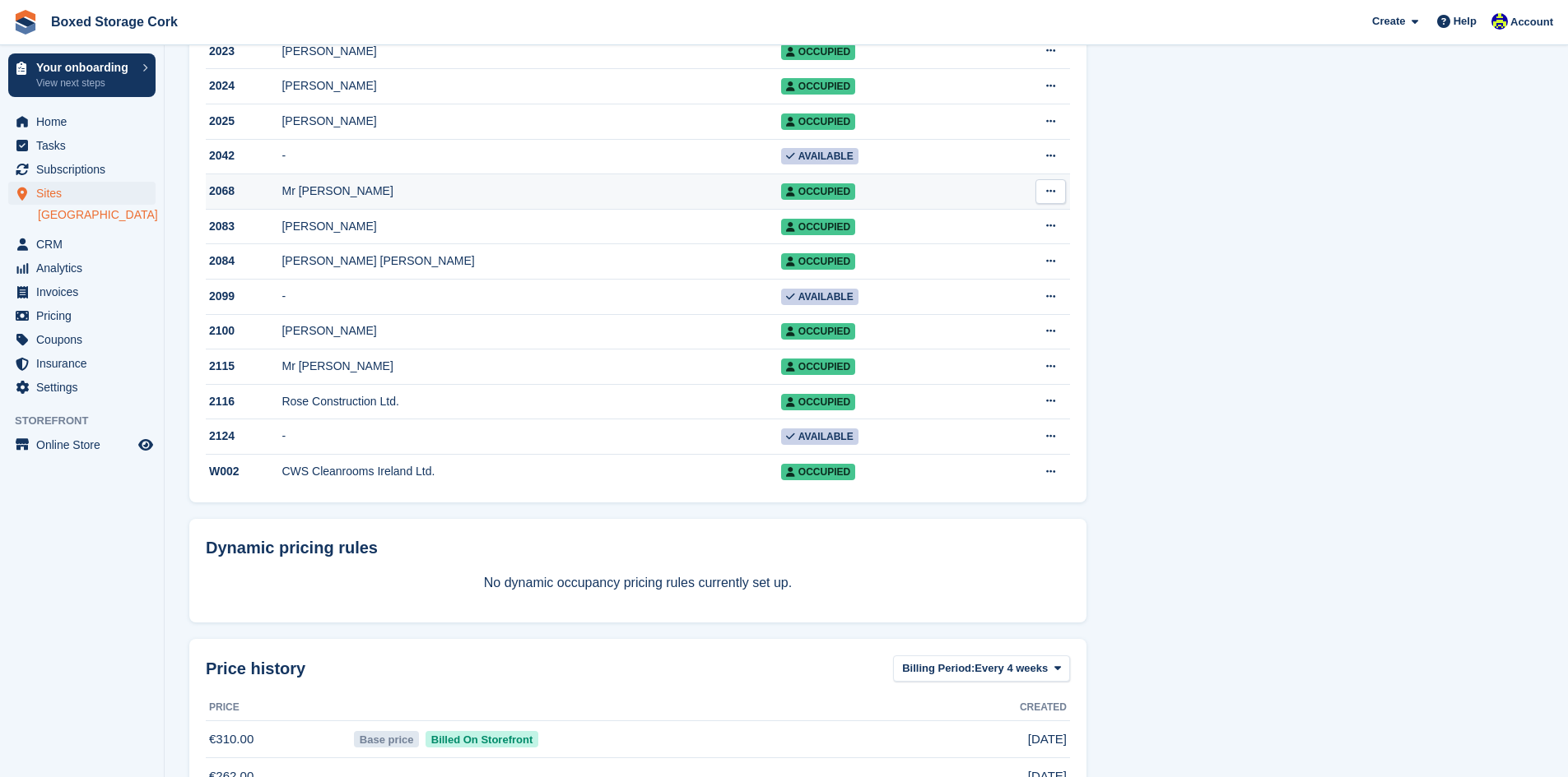
scroll to position [1794, 0]
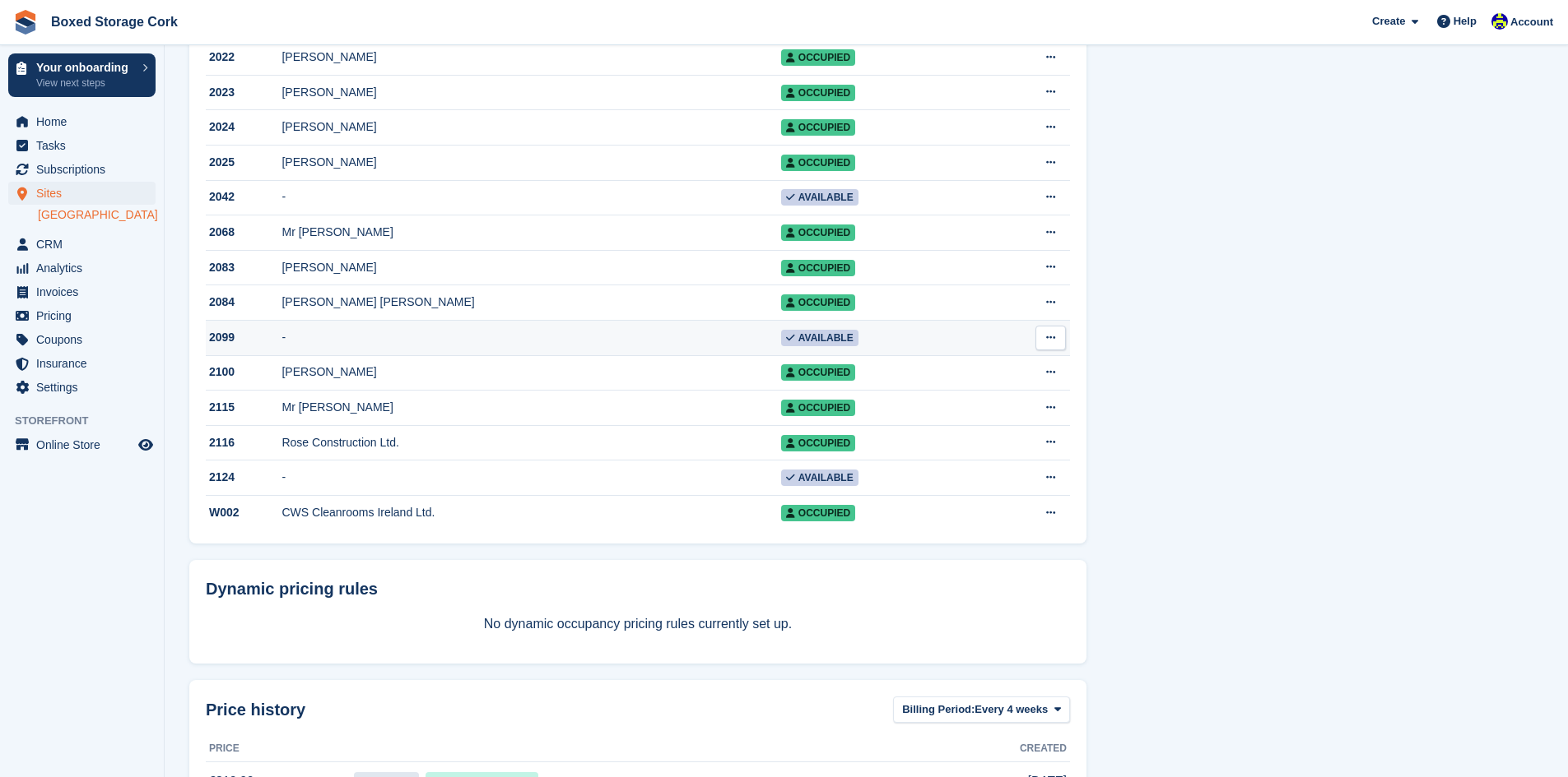
click at [464, 355] on td "-" at bounding box center [531, 338] width 499 height 36
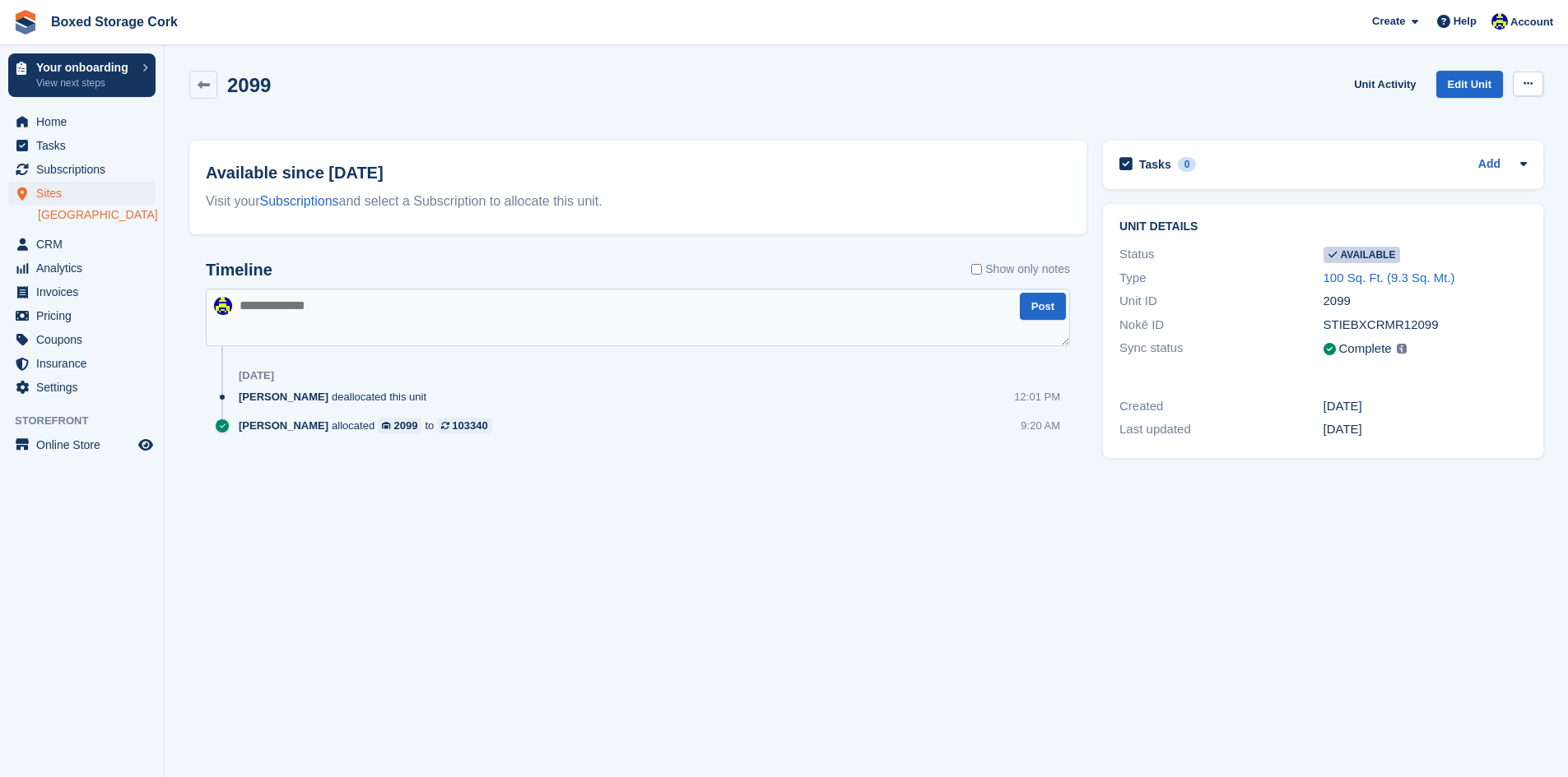
click at [1529, 87] on icon at bounding box center [1528, 83] width 9 height 11
click at [1451, 119] on p "Make unavailable" at bounding box center [1463, 116] width 143 height 21
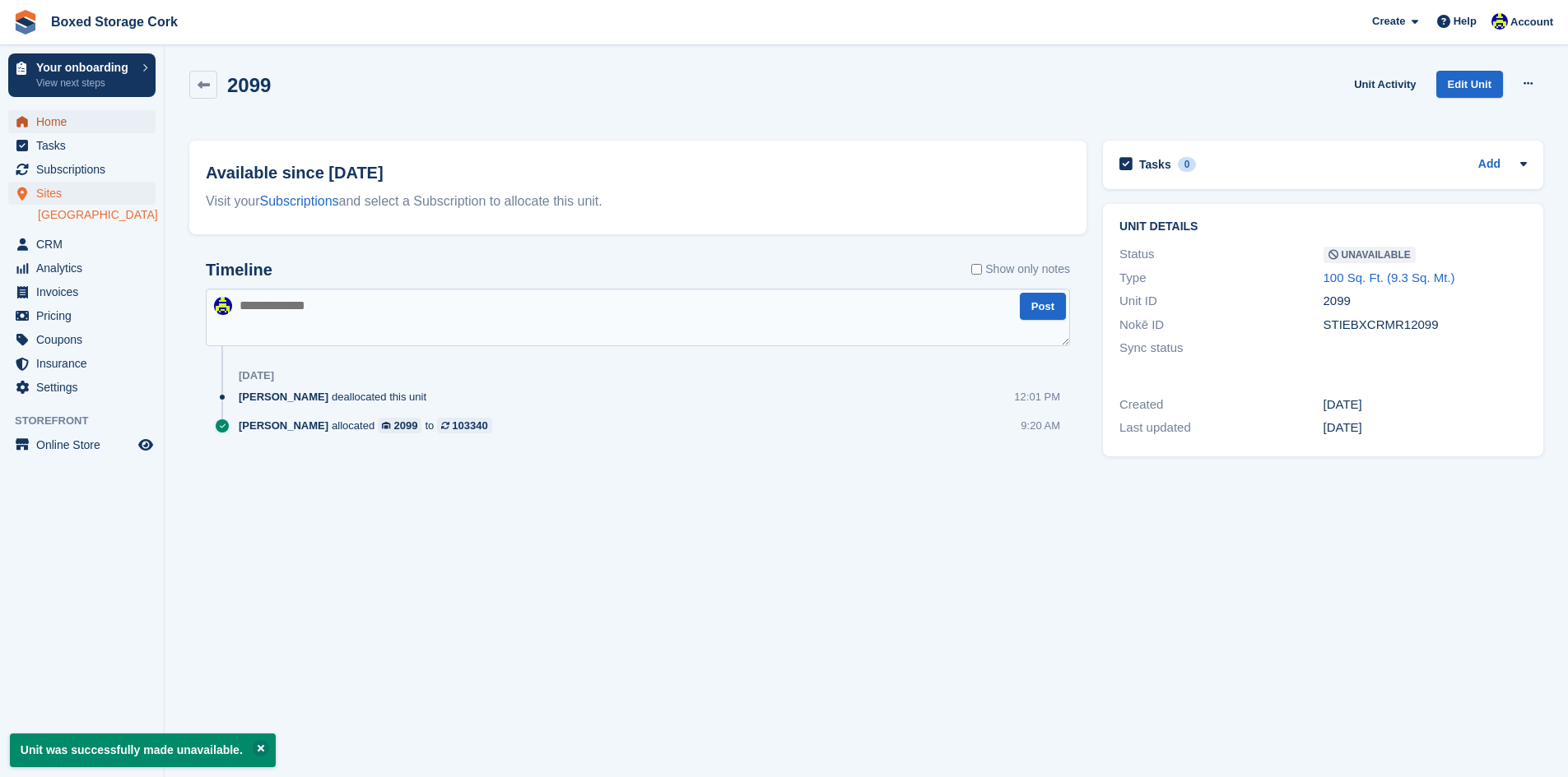
click at [52, 121] on span "Home" at bounding box center [86, 121] width 99 height 23
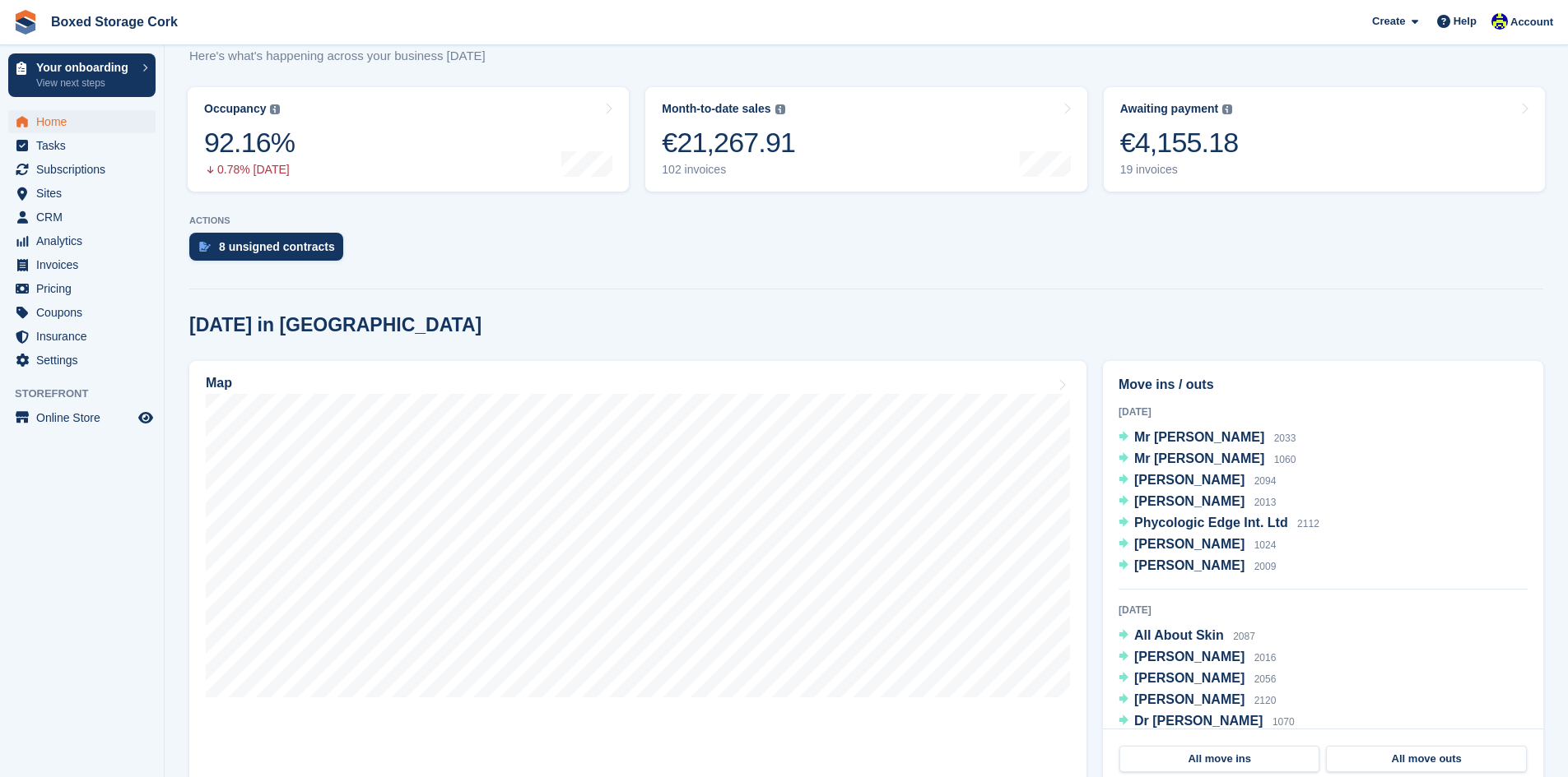
scroll to position [246, 0]
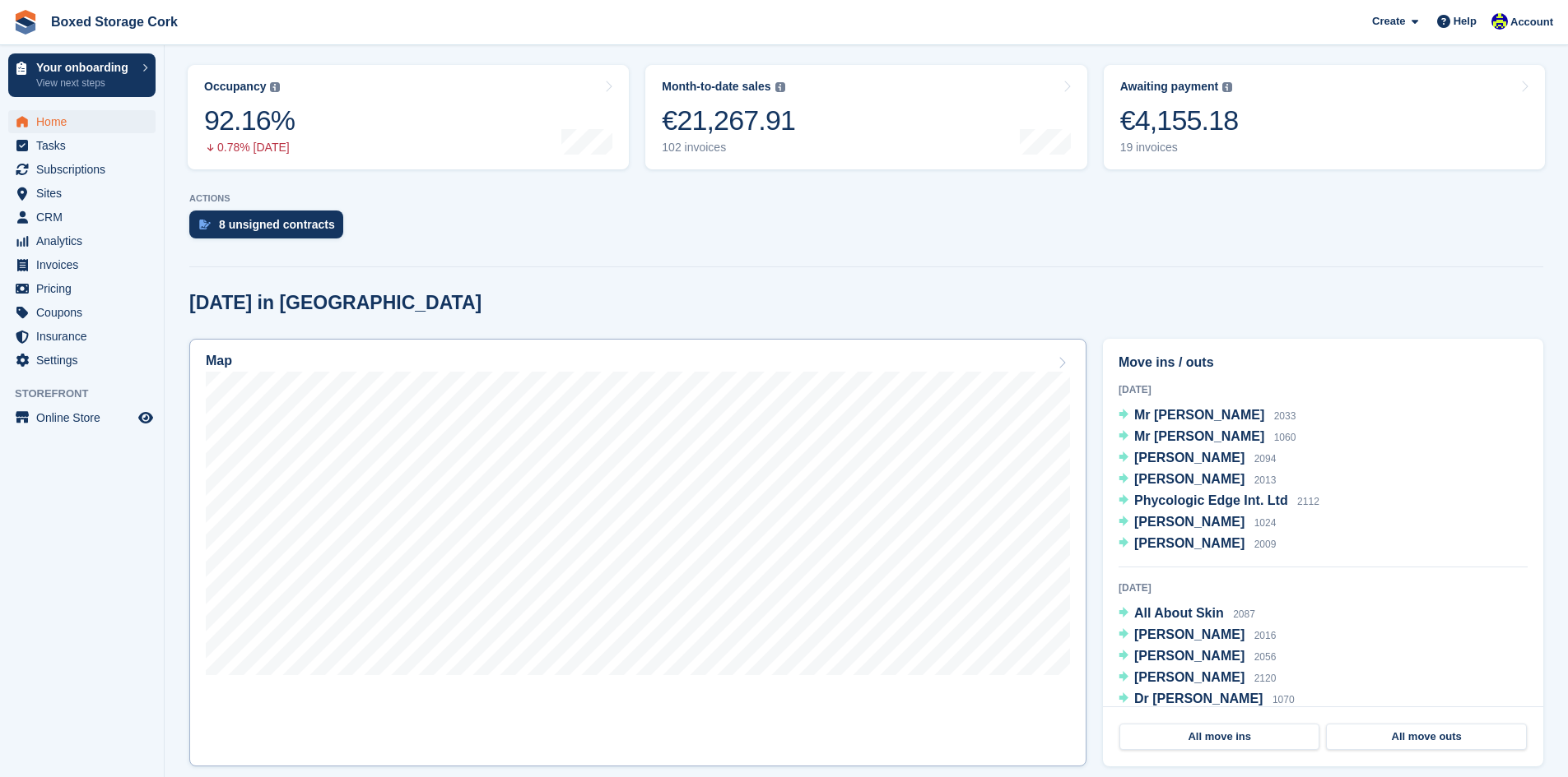
click at [820, 360] on div "Map" at bounding box center [637, 363] width 864 height 18
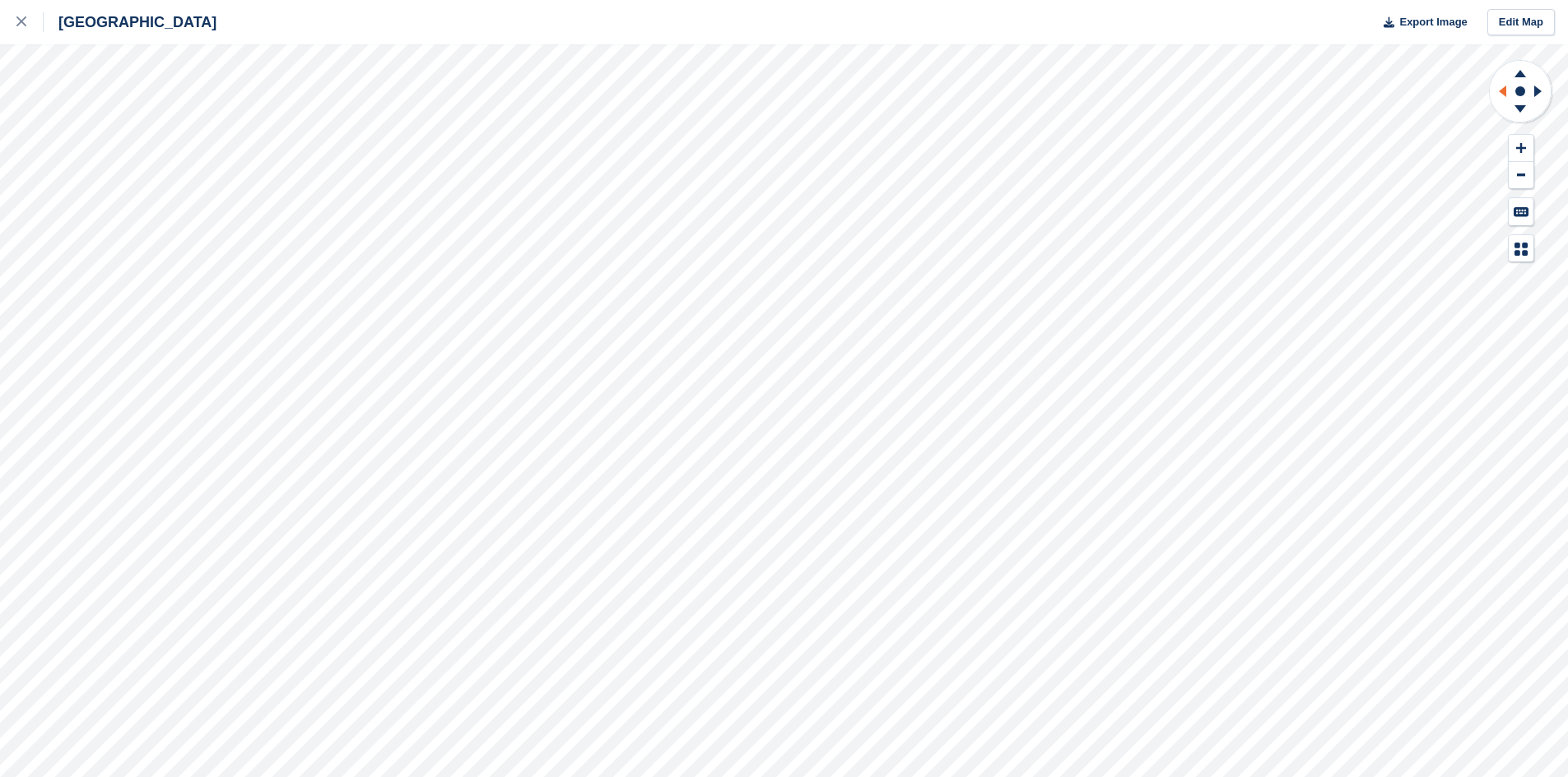
click at [1497, 90] on icon at bounding box center [1499, 91] width 21 height 43
click at [1537, 94] on icon at bounding box center [1538, 91] width 7 height 12
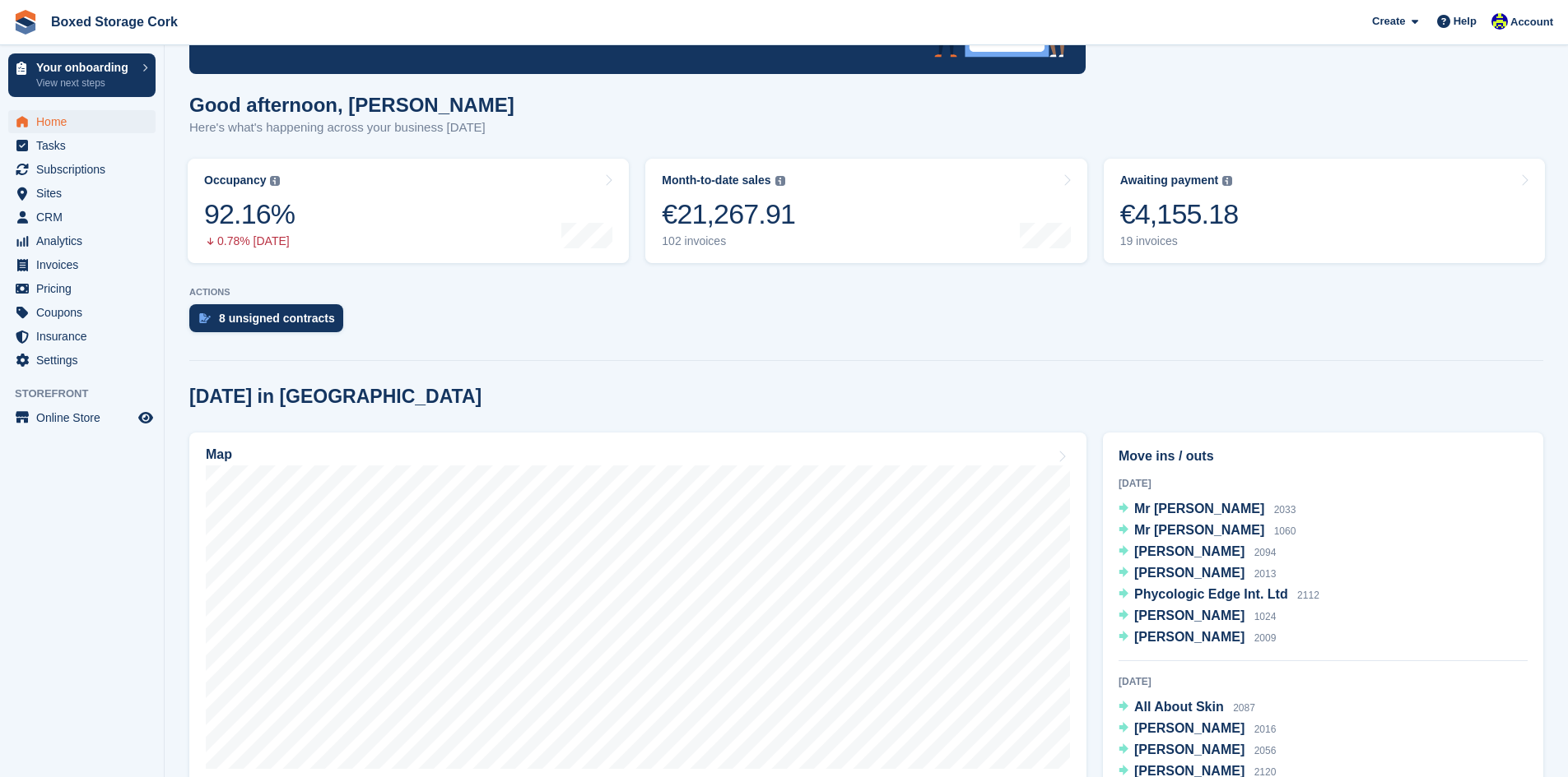
scroll to position [82, 0]
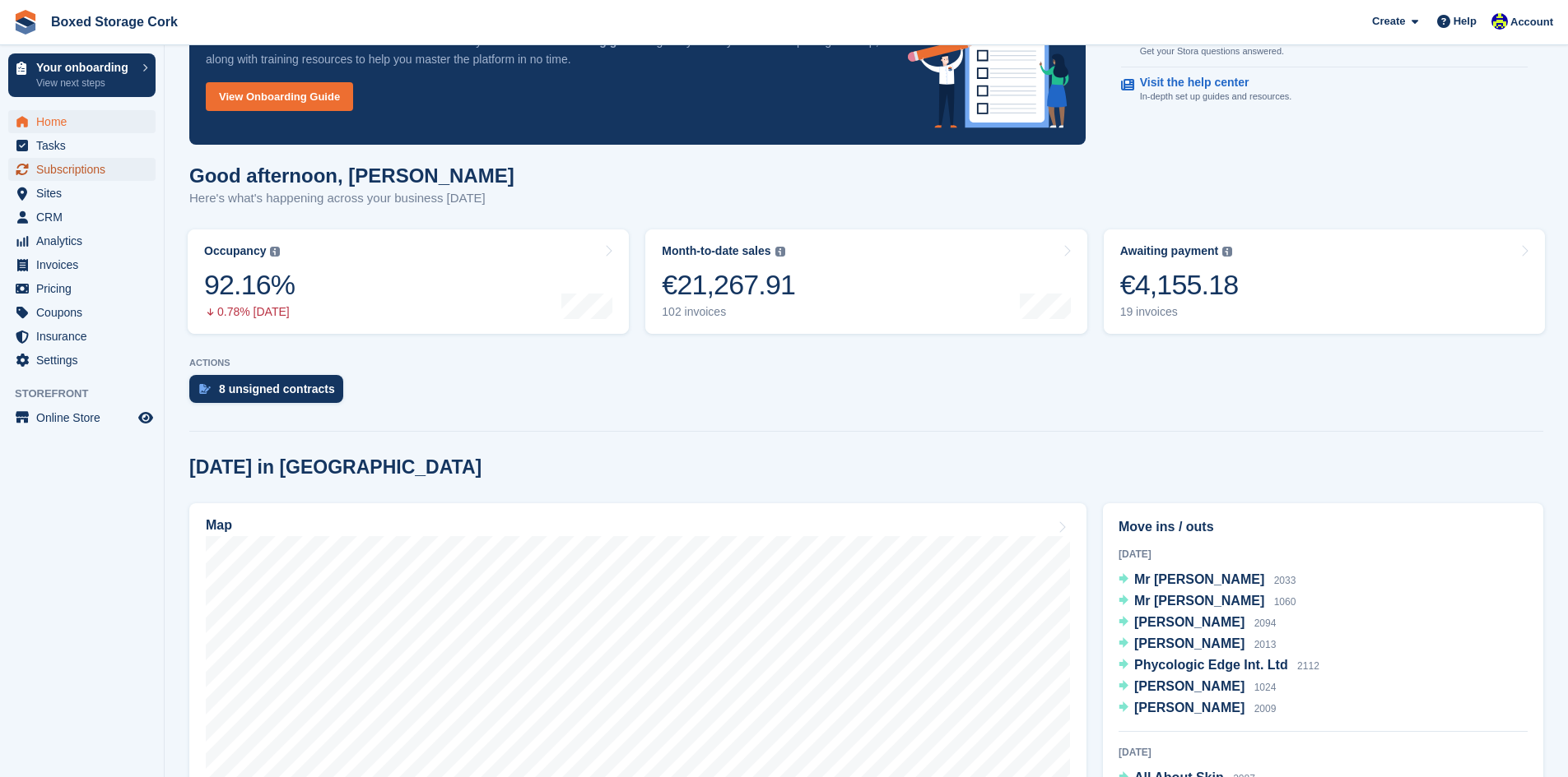
click at [62, 166] on span "Subscriptions" at bounding box center [86, 170] width 99 height 23
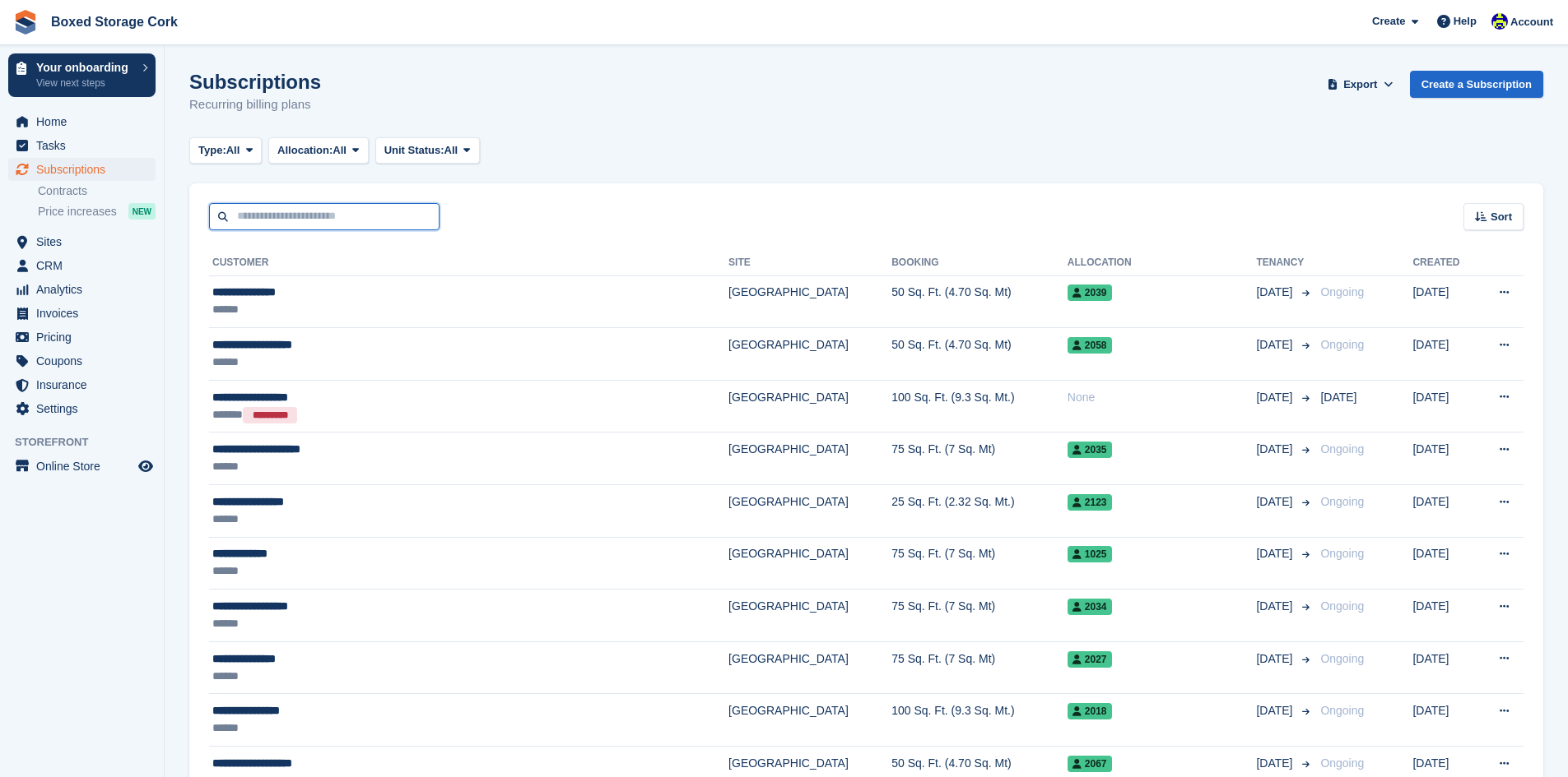
click at [395, 221] on input "text" at bounding box center [324, 216] width 231 height 27
click at [57, 125] on span "Home" at bounding box center [86, 121] width 99 height 23
